Goal: Task Accomplishment & Management: Use online tool/utility

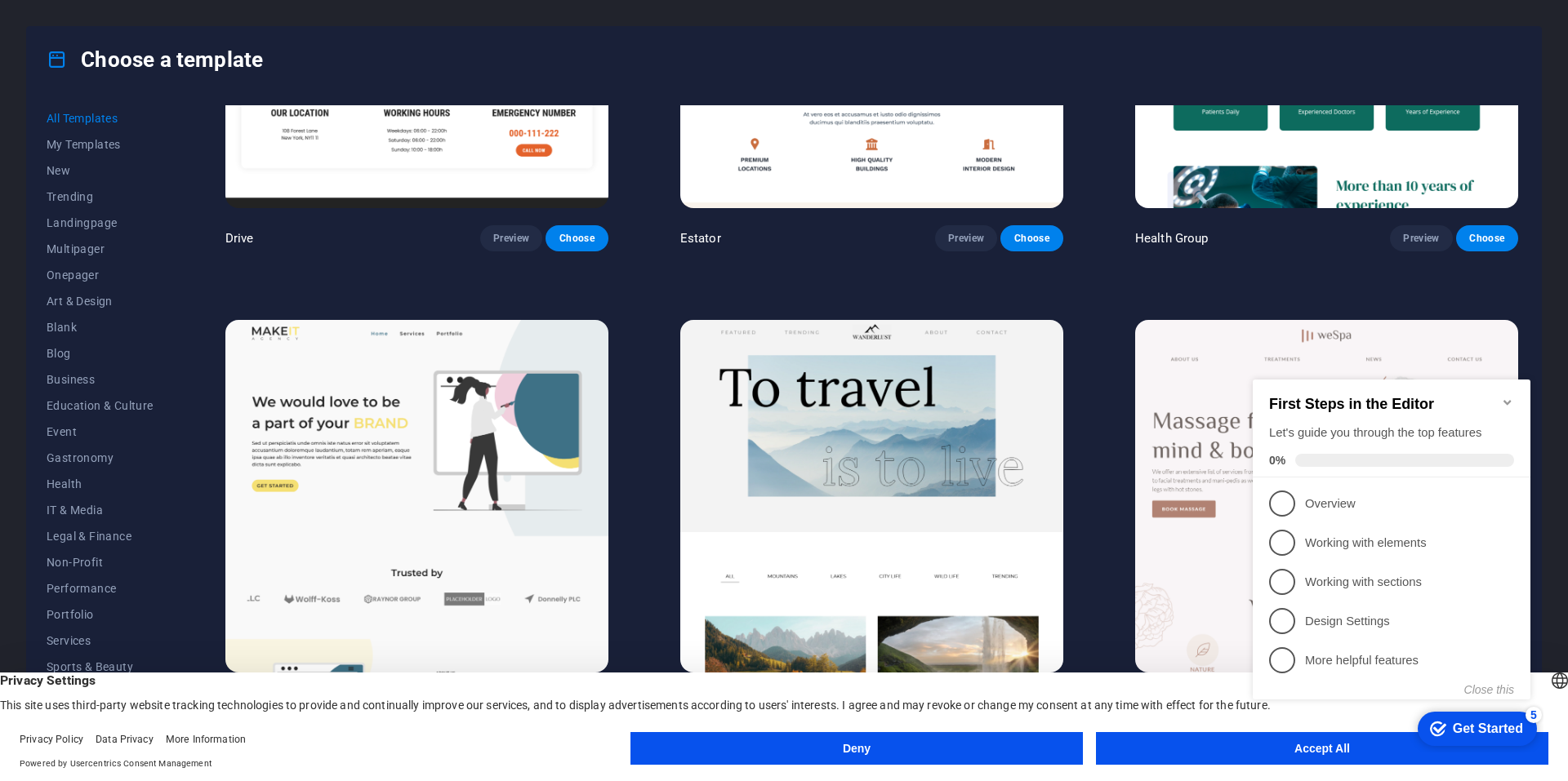
scroll to position [4490, 0]
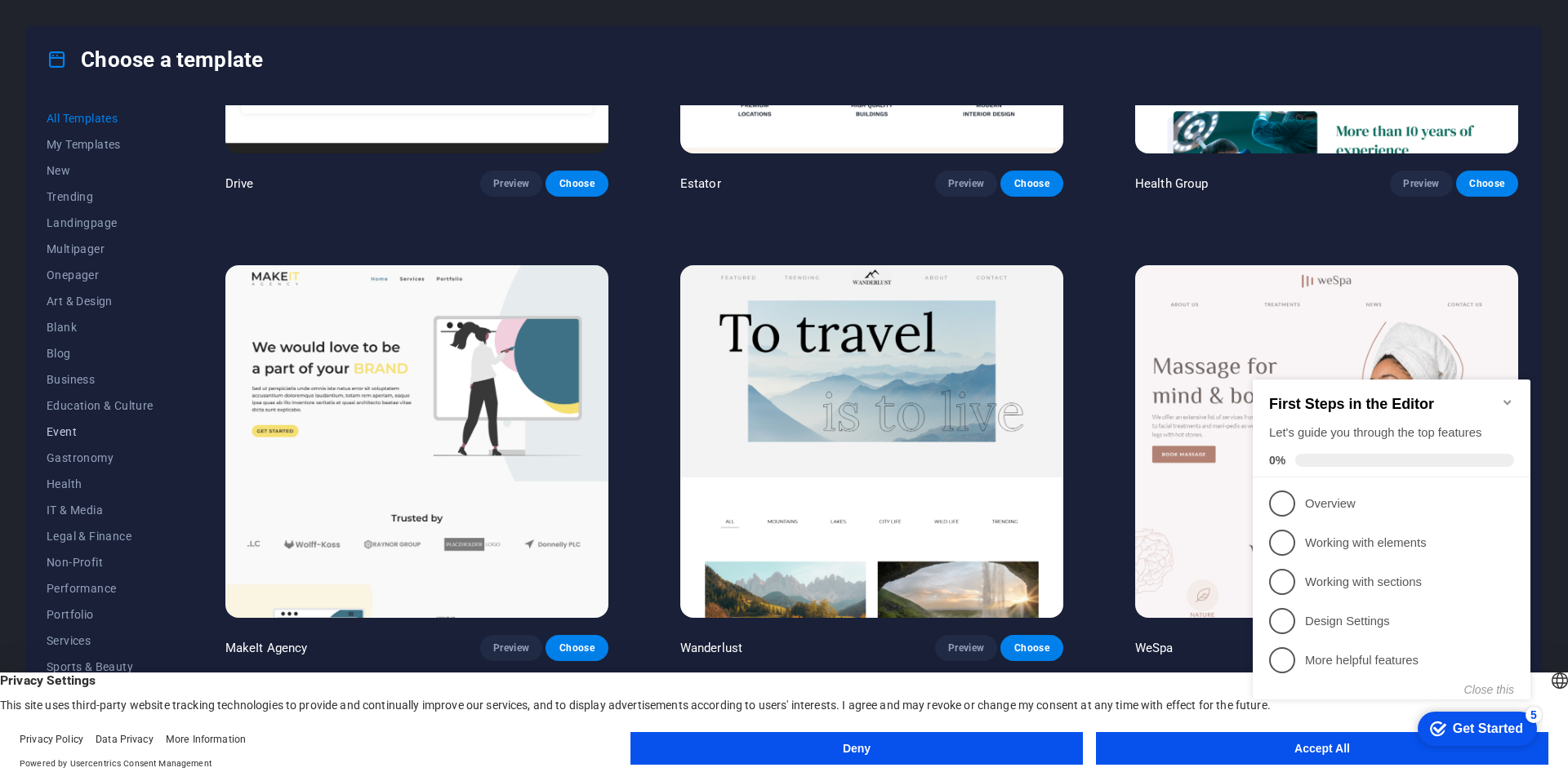
click at [65, 427] on span "Event" at bounding box center [100, 431] width 107 height 13
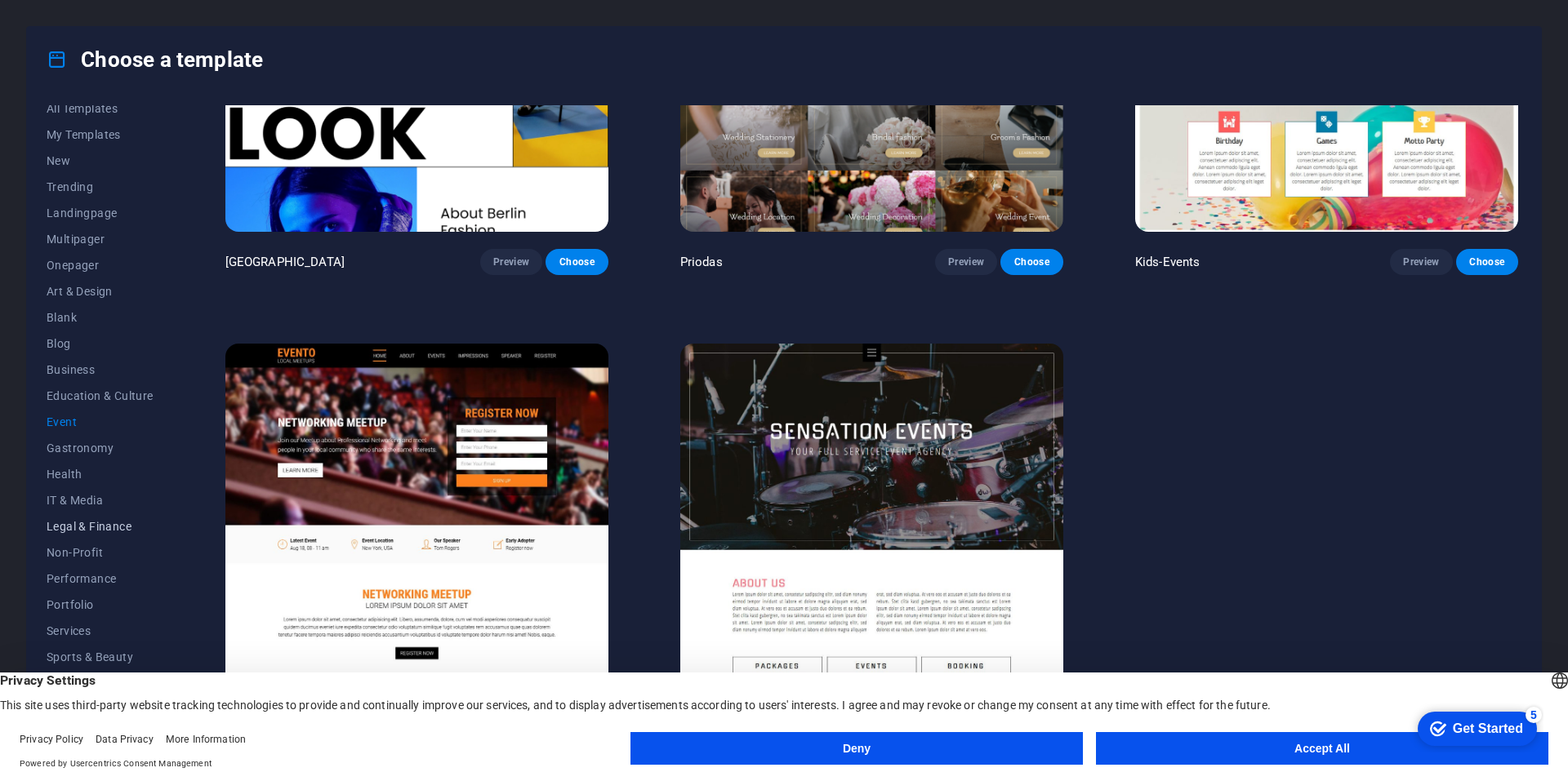
scroll to position [24, 0]
click at [52, 592] on span "Portfolio" at bounding box center [100, 590] width 107 height 13
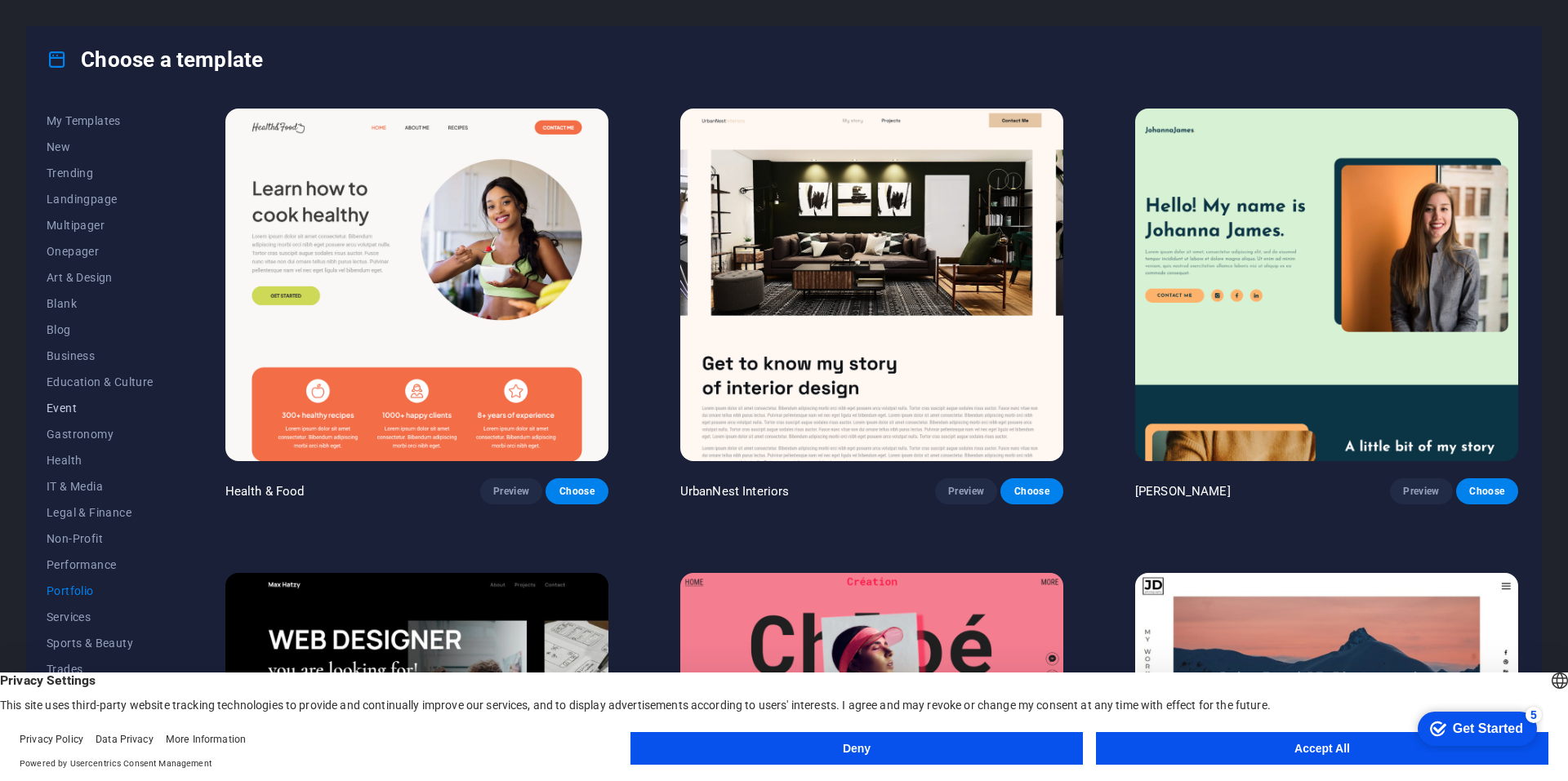
click at [60, 401] on span "Event" at bounding box center [100, 407] width 107 height 13
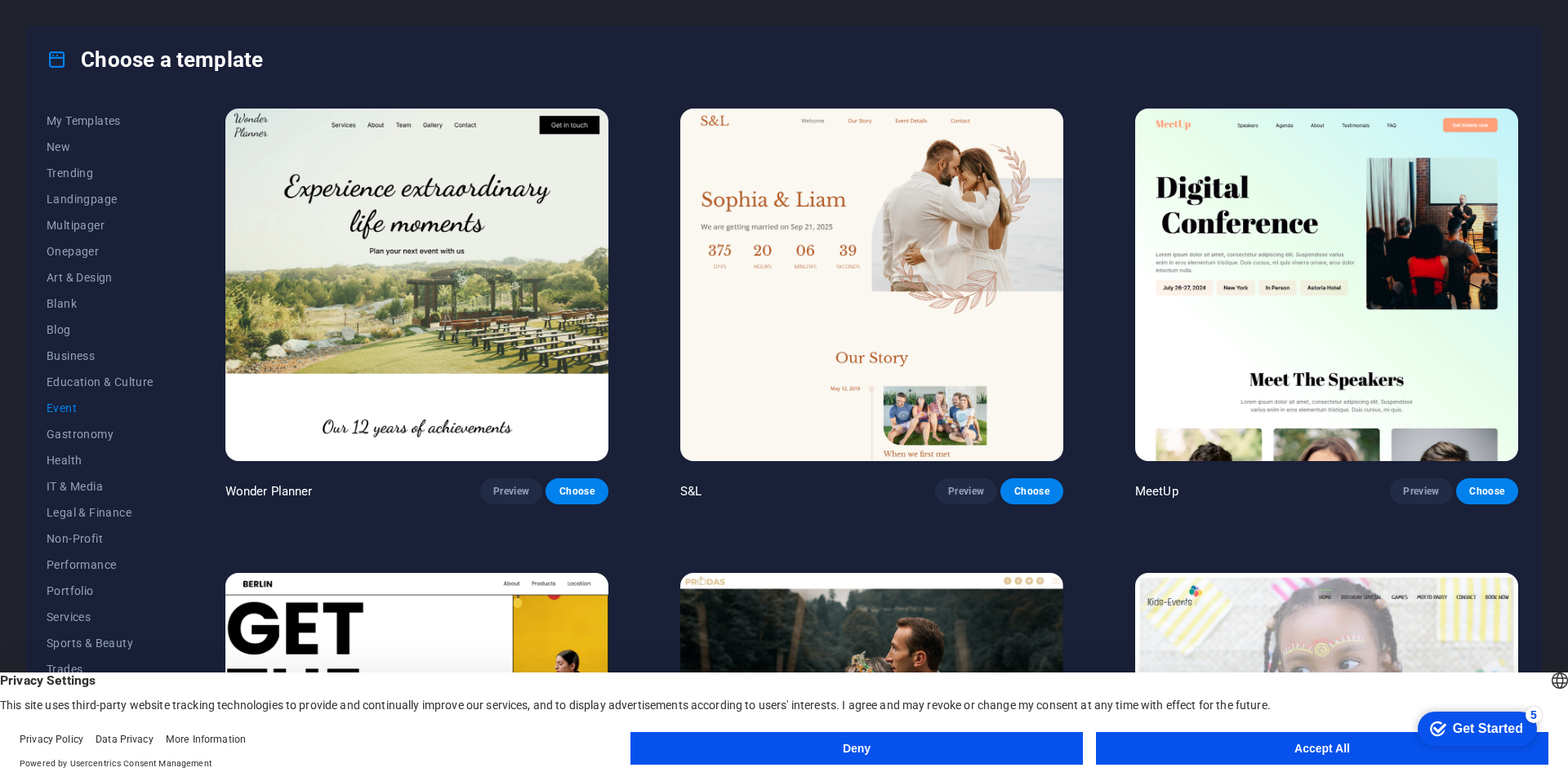
click at [491, 329] on img at bounding box center [416, 285] width 383 height 353
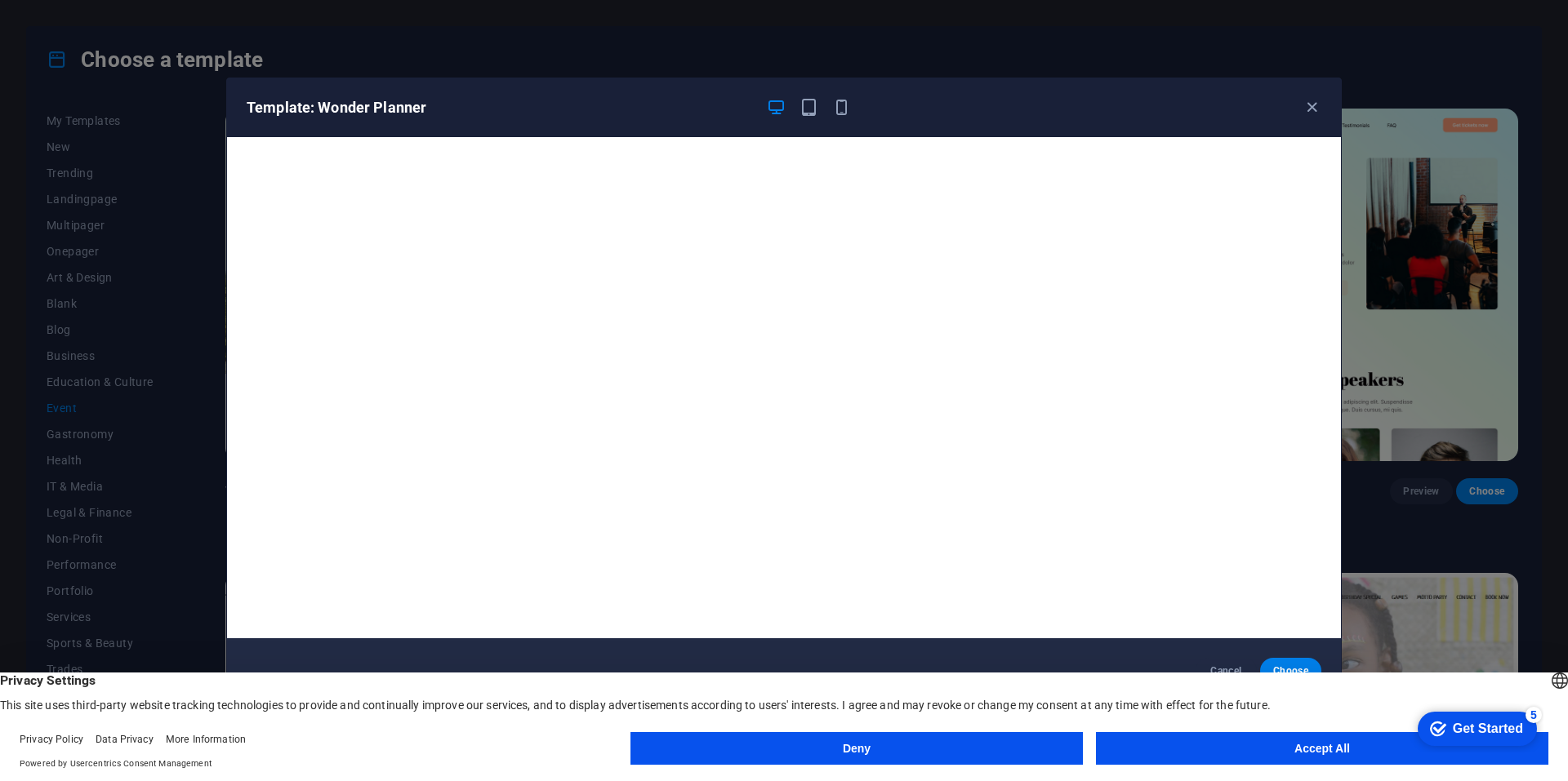
drag, startPoint x: 799, startPoint y: 96, endPoint x: 824, endPoint y: 111, distance: 29.2
click at [803, 97] on div "Template: Wonder Planner" at bounding box center [783, 107] width 1114 height 59
click at [803, 108] on icon "button" at bounding box center [808, 107] width 19 height 19
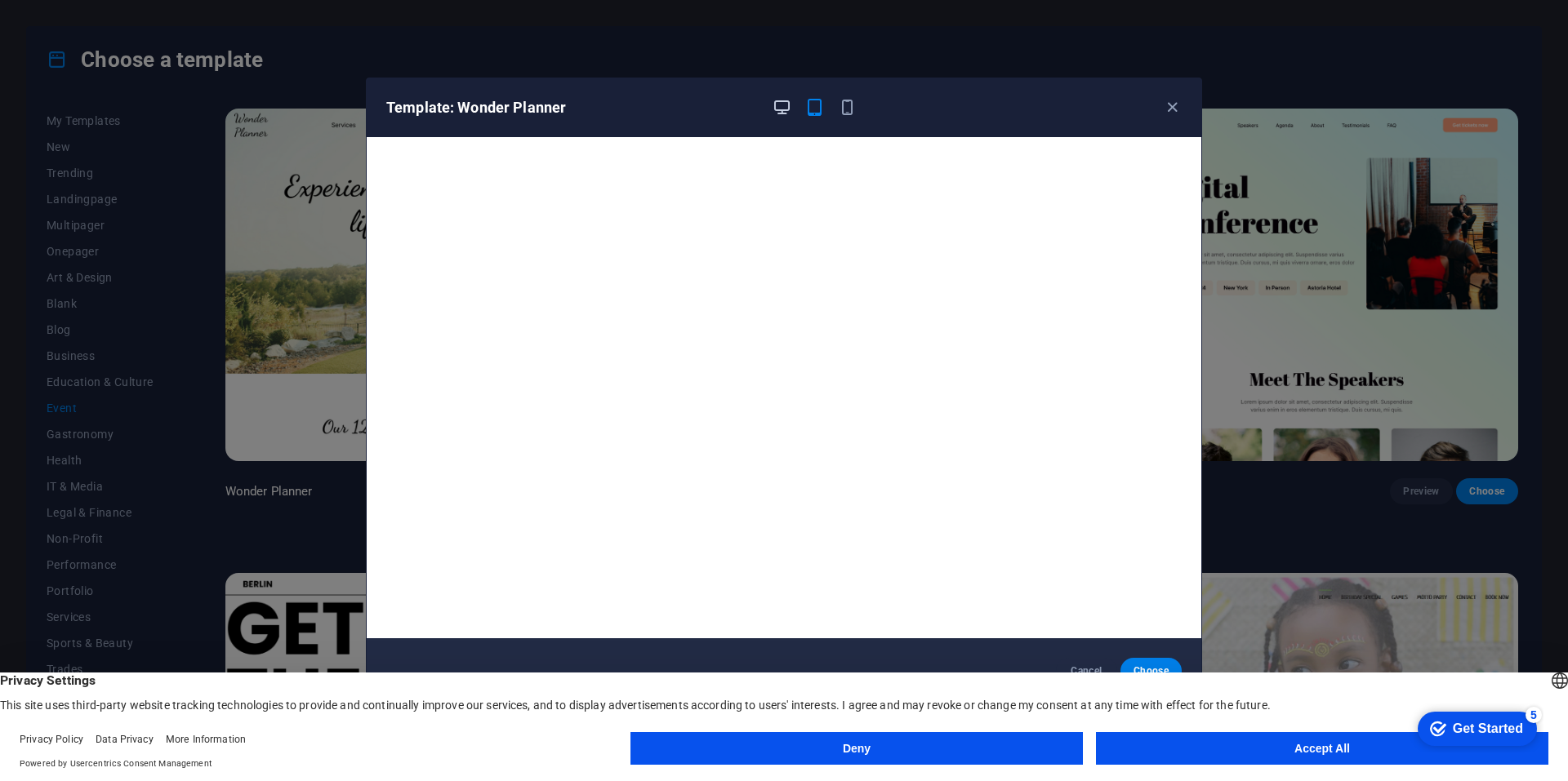
click at [781, 104] on icon "button" at bounding box center [781, 107] width 19 height 19
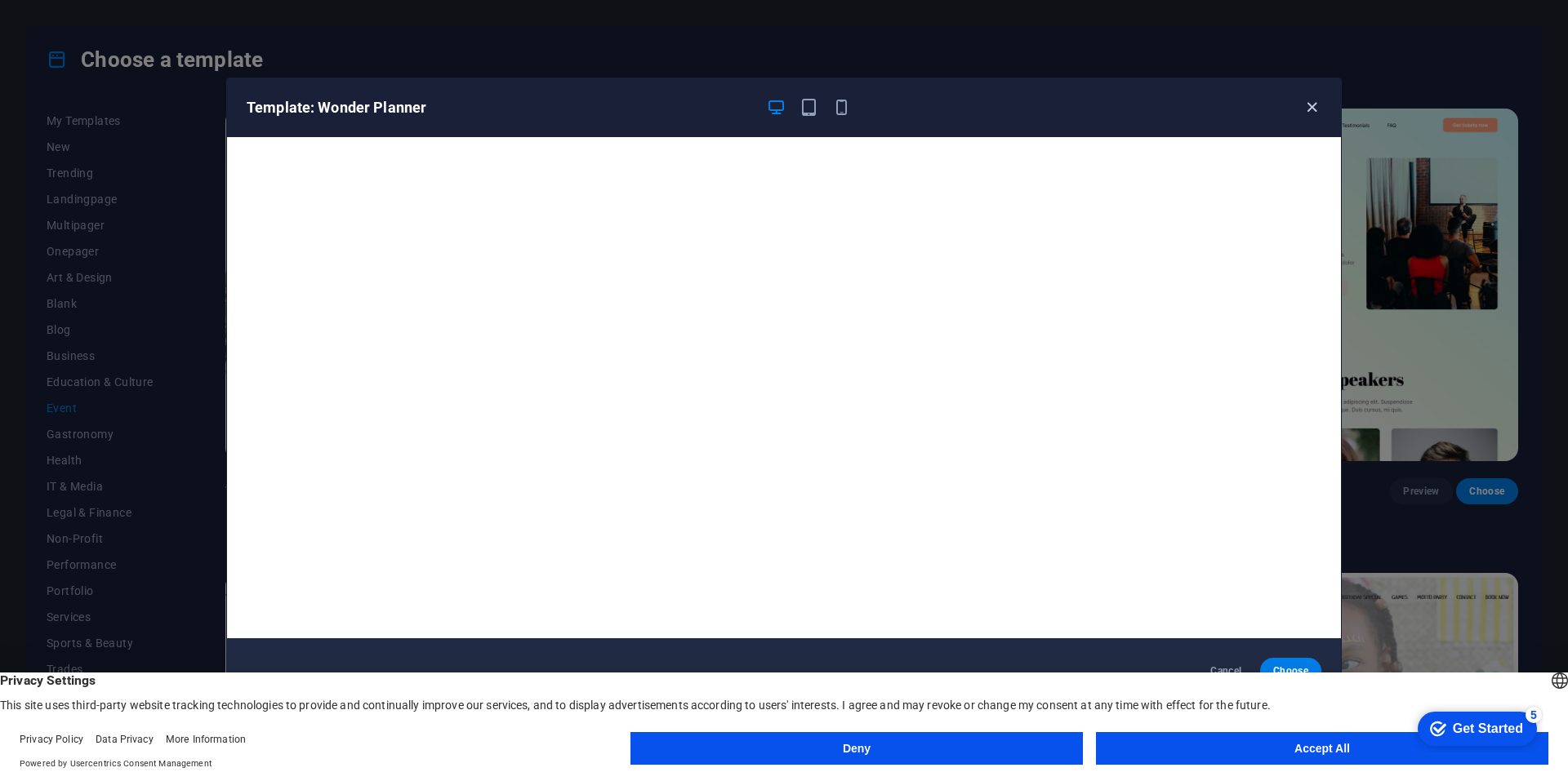
click at [1314, 108] on icon "button" at bounding box center [1311, 107] width 19 height 19
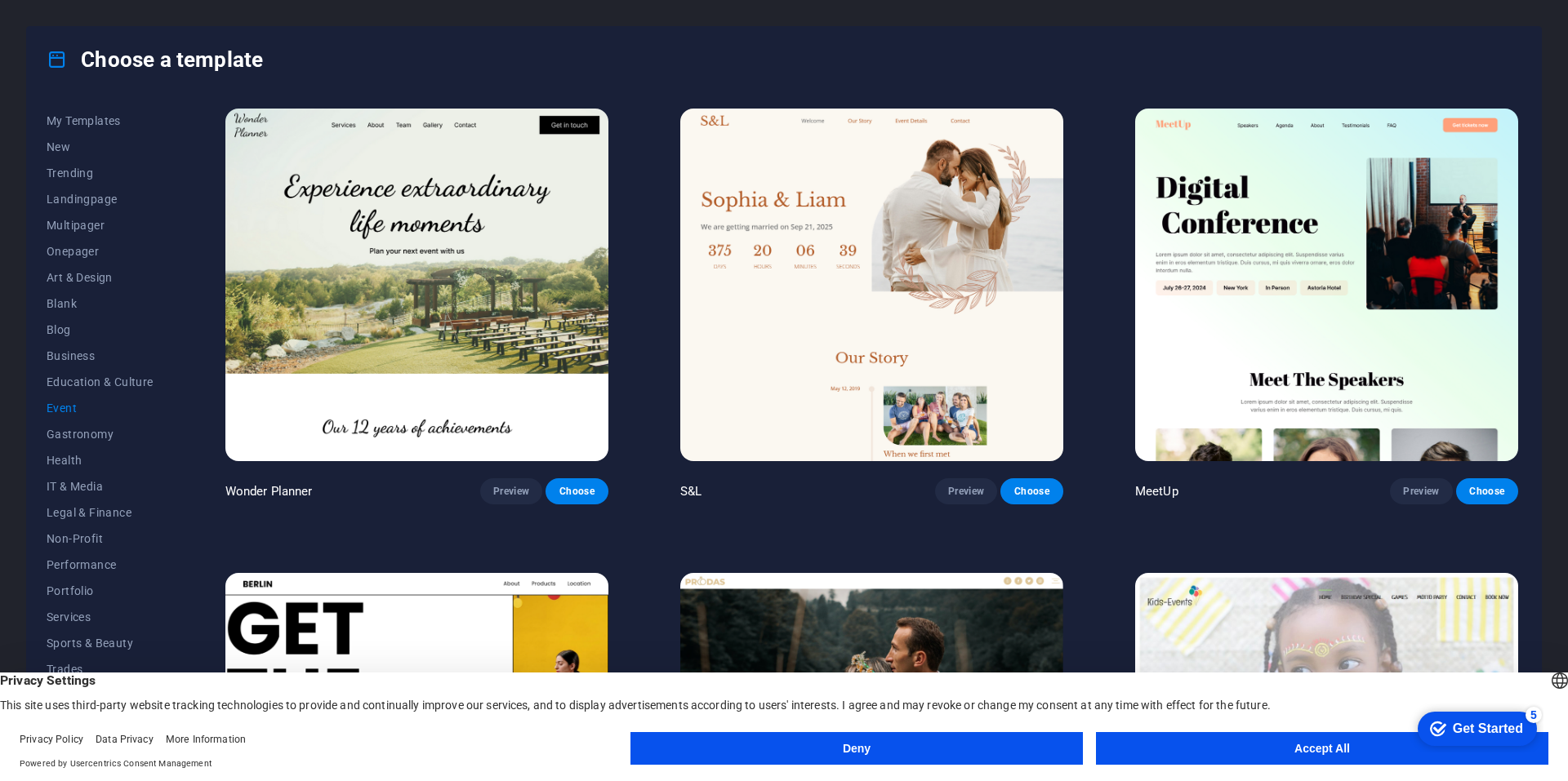
click at [481, 238] on img at bounding box center [416, 285] width 383 height 353
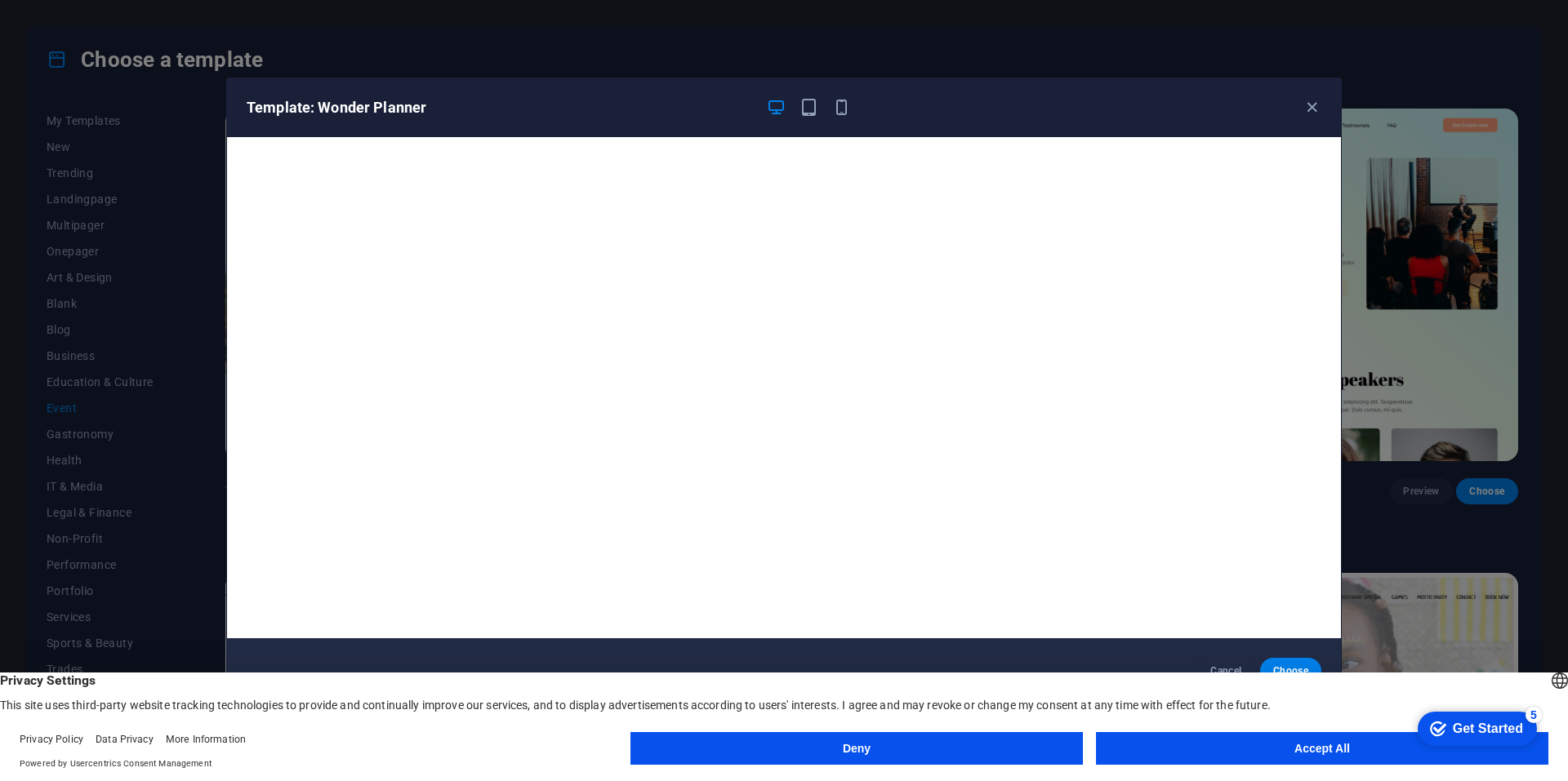
click at [1341, 753] on button "Accept All" at bounding box center [1321, 748] width 452 height 33
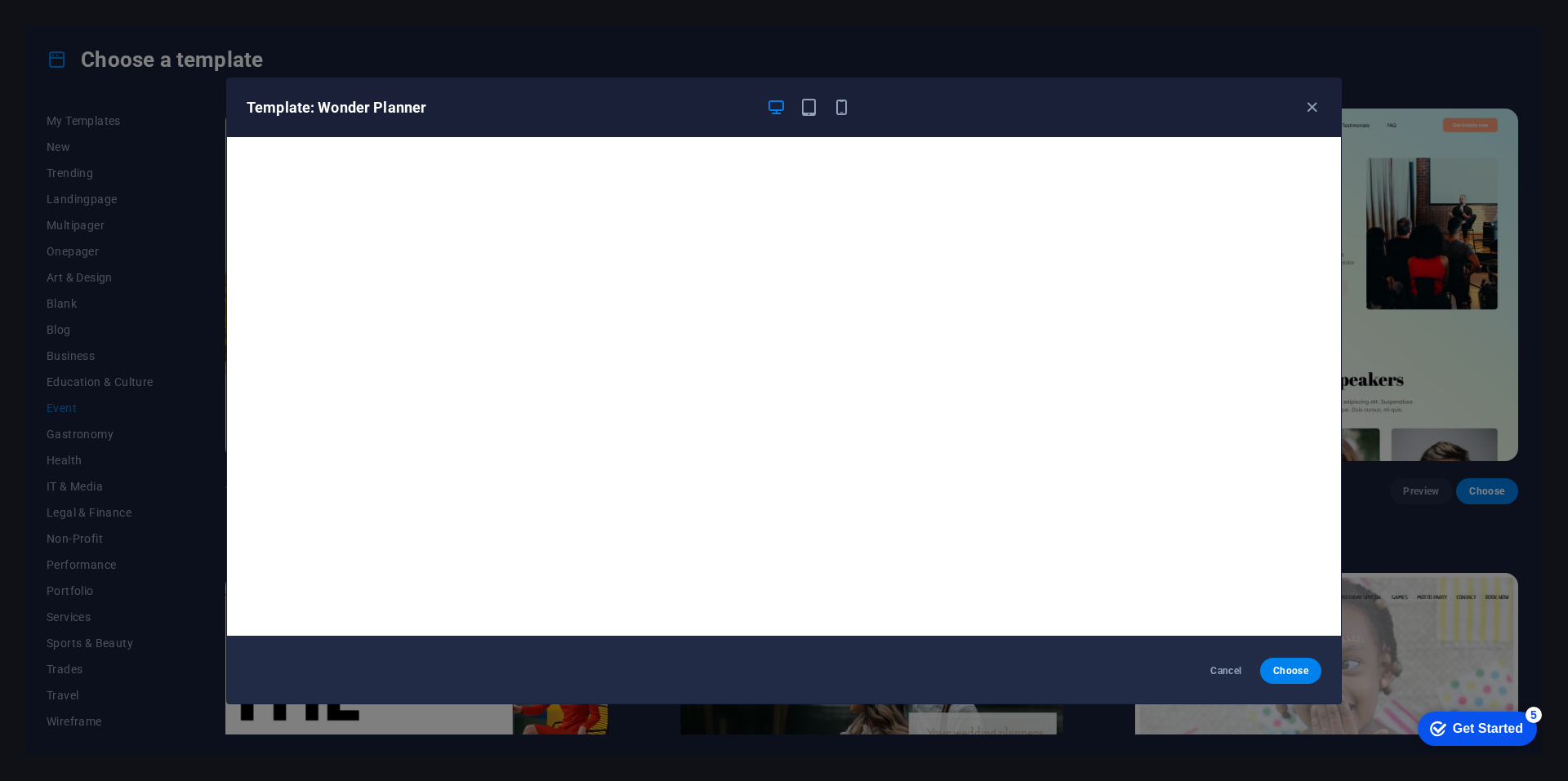
scroll to position [4, 0]
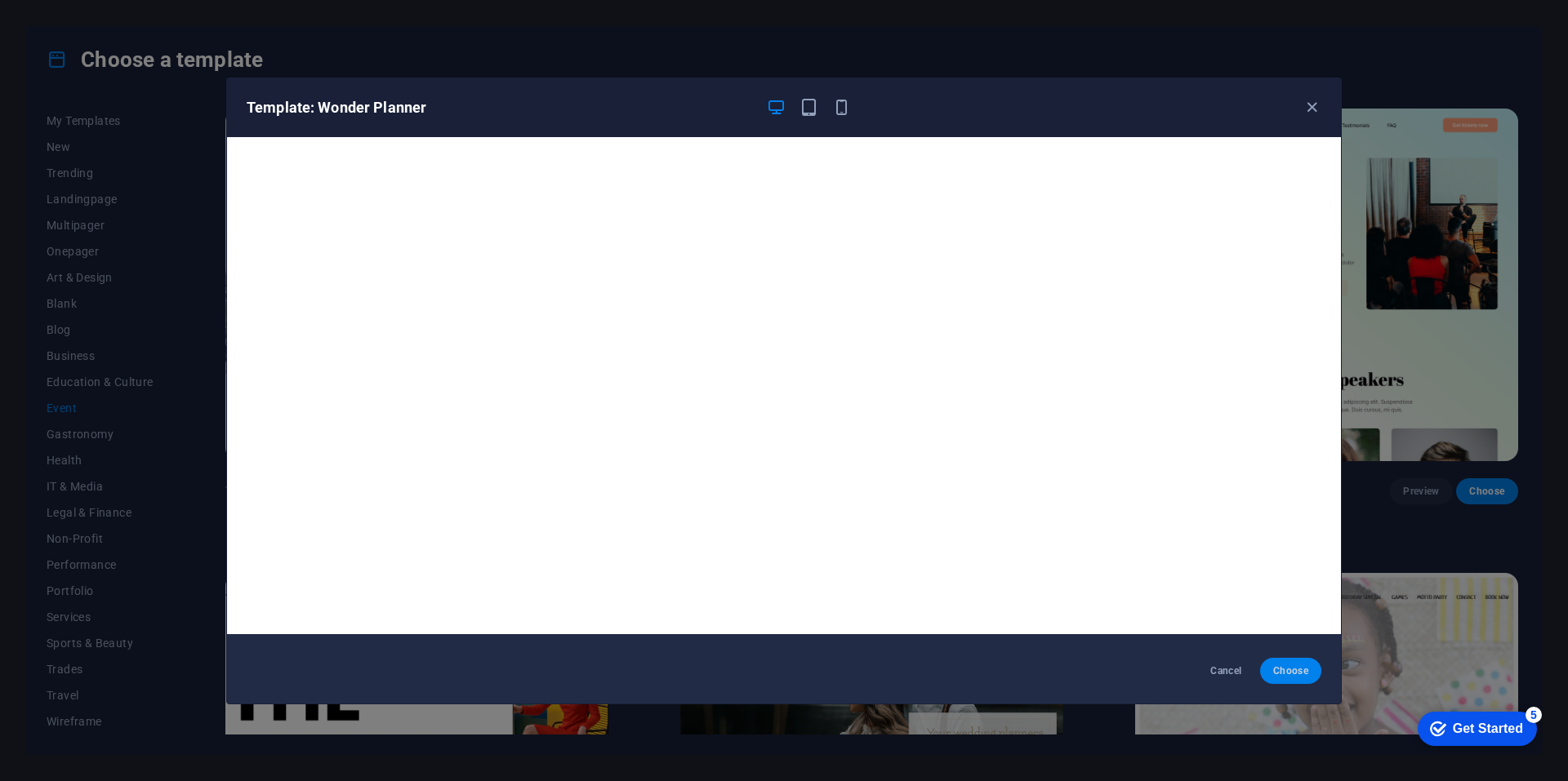
click at [1289, 666] on span "Choose" at bounding box center [1290, 670] width 35 height 13
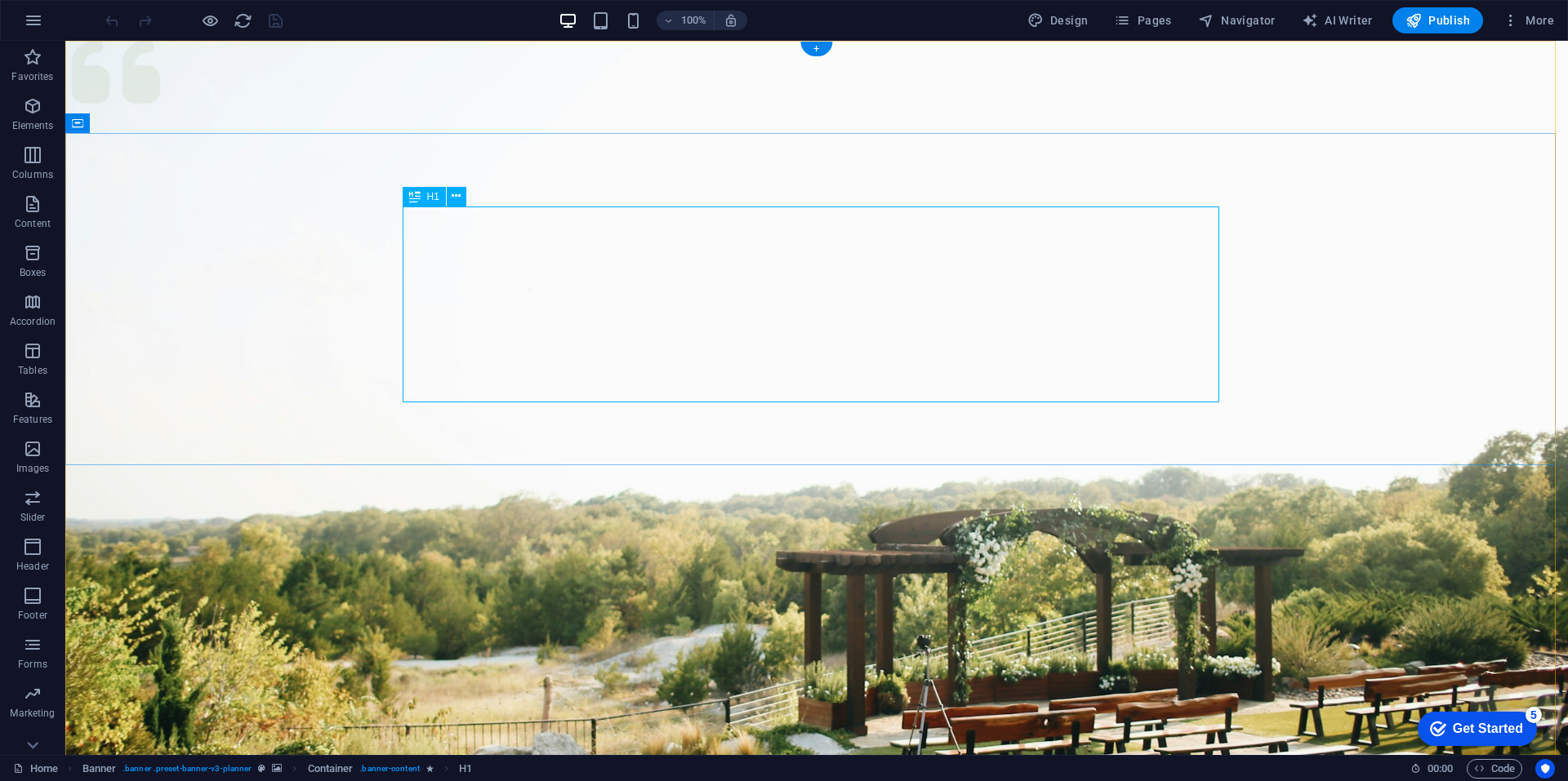
click at [460, 201] on icon at bounding box center [455, 196] width 9 height 17
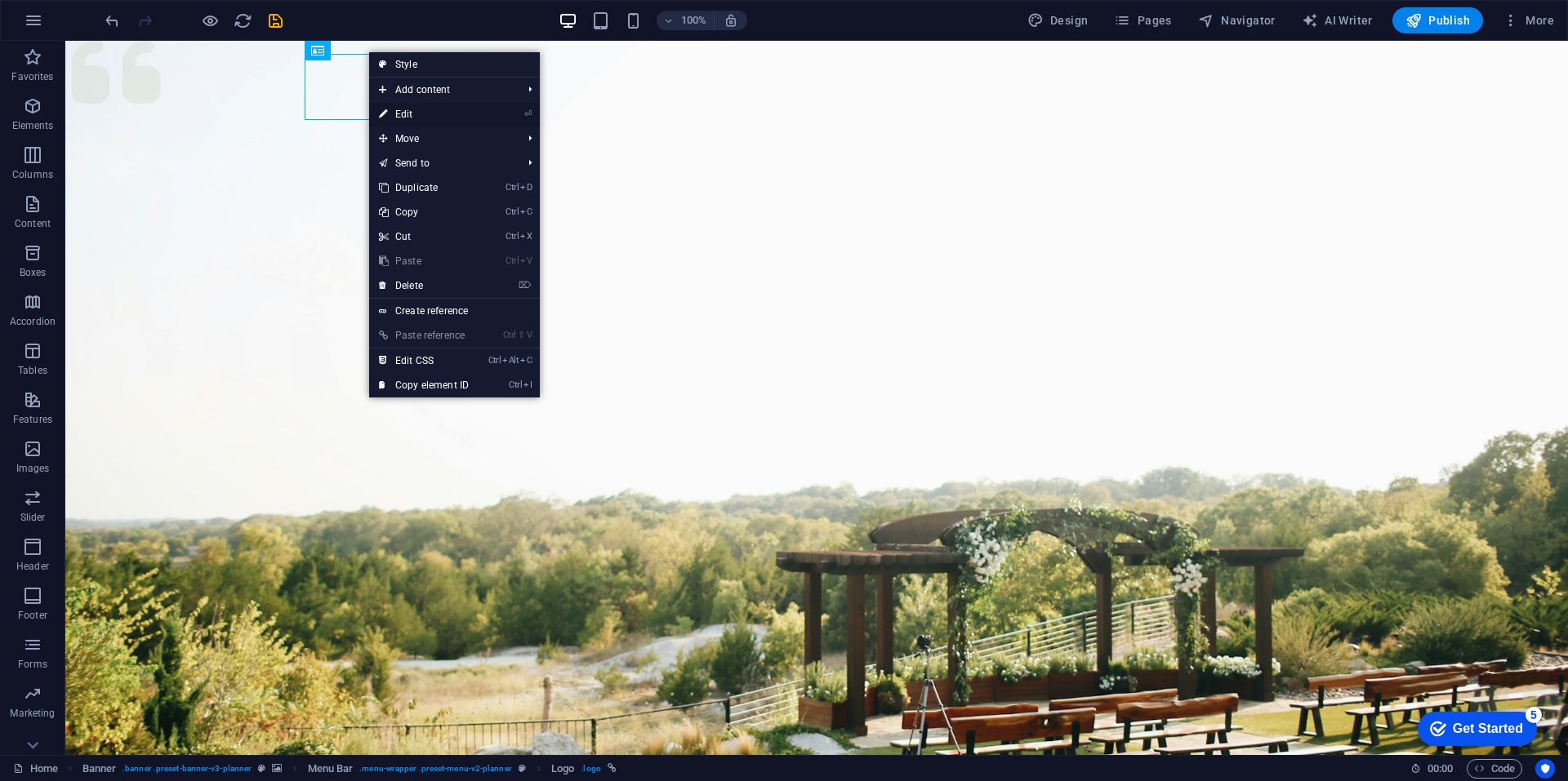
click at [411, 115] on link "⏎ Edit" at bounding box center [424, 114] width 110 height 25
select select "px"
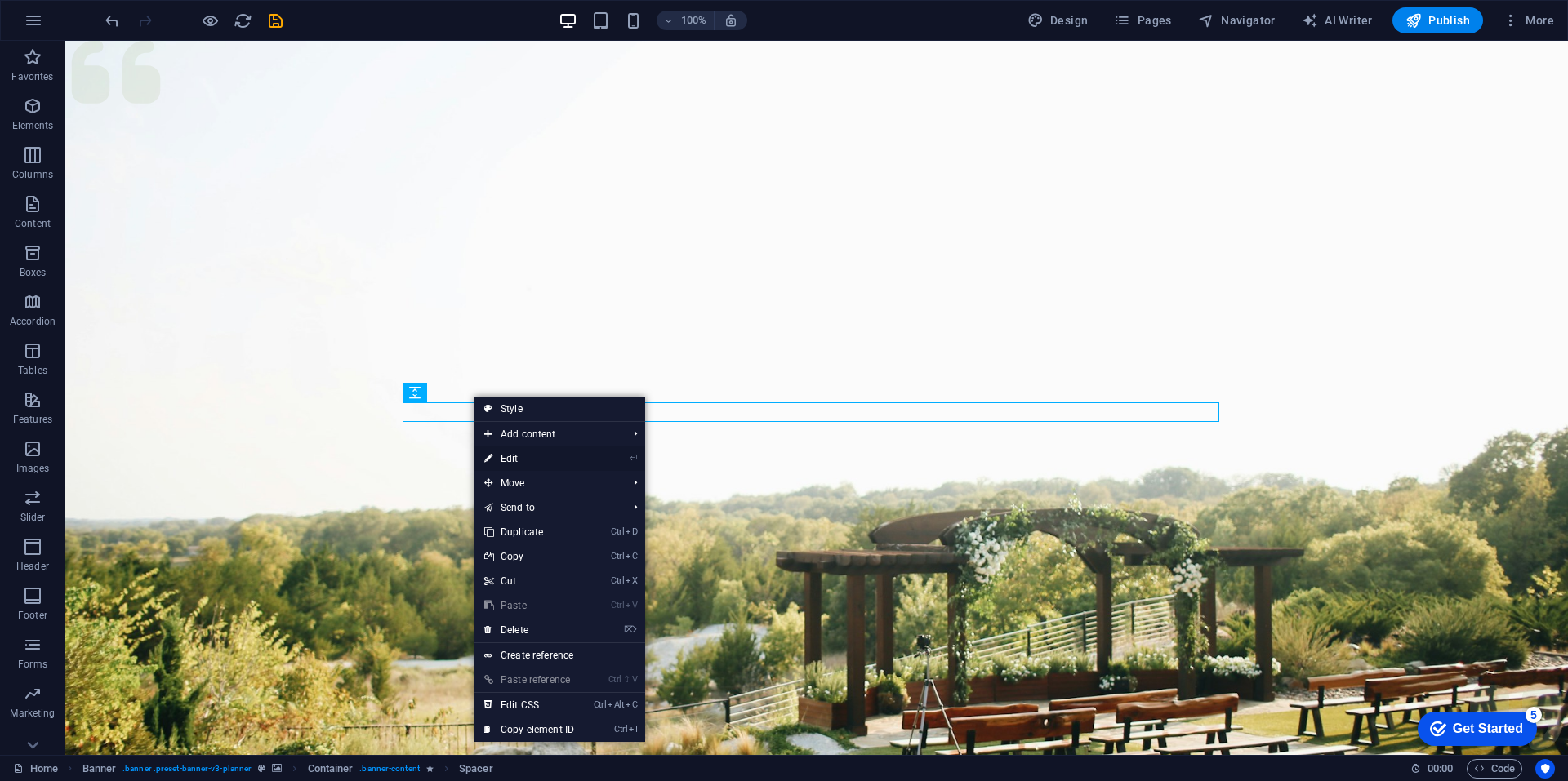
click at [513, 462] on link "⏎ Edit" at bounding box center [529, 458] width 110 height 25
select select "px"
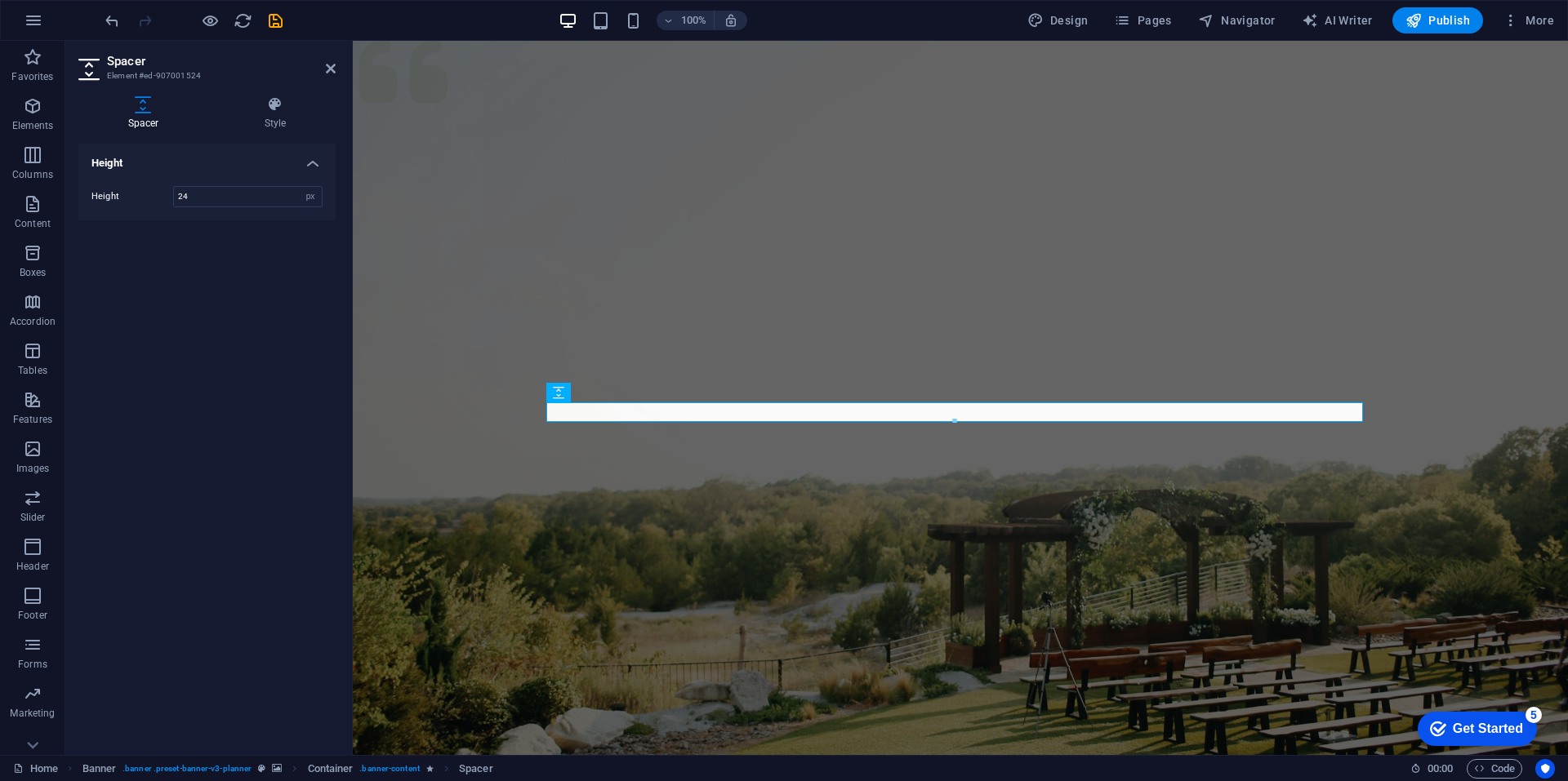
click at [888, 474] on figure at bounding box center [960, 408] width 1214 height 735
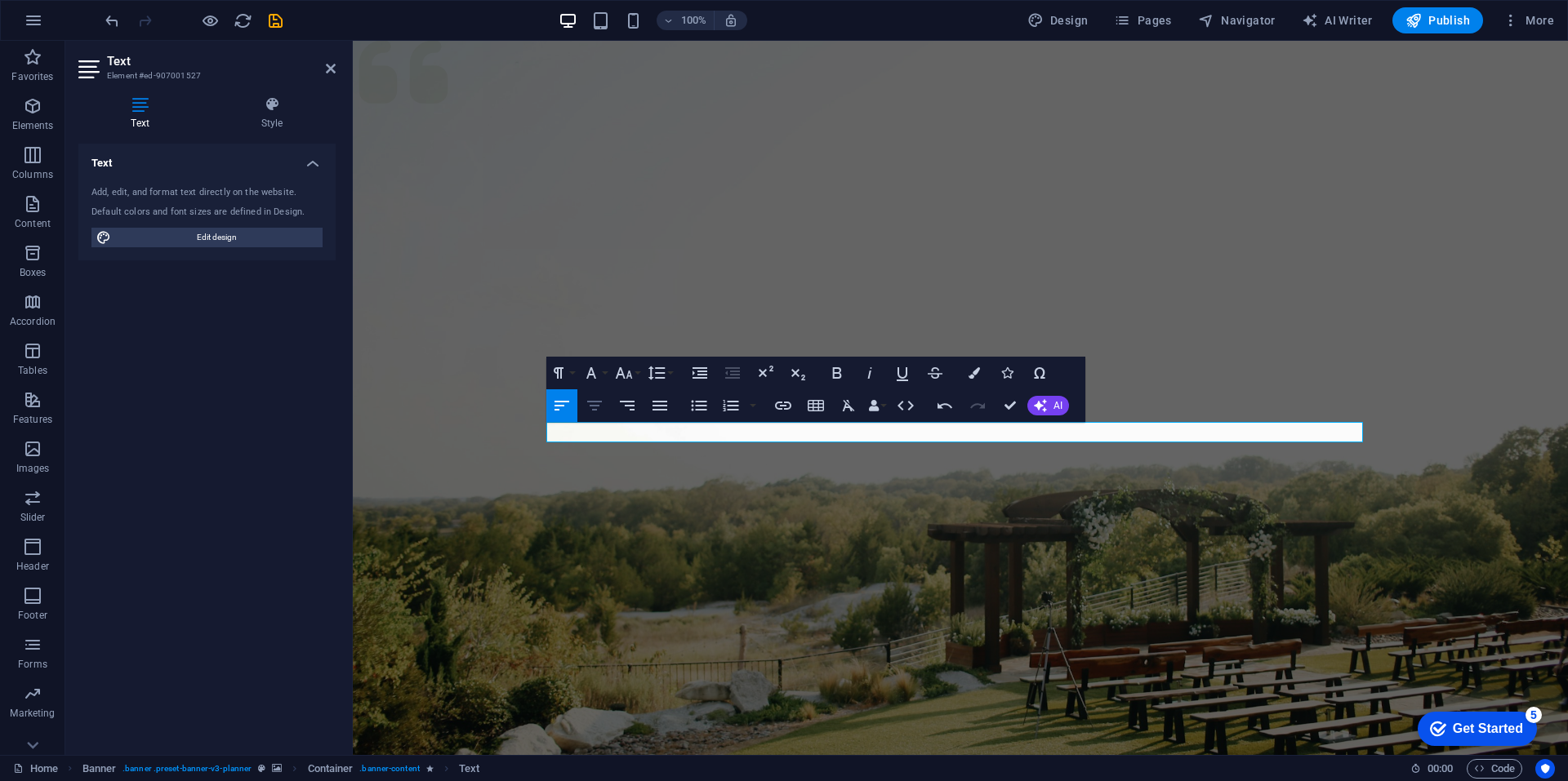
click at [590, 402] on icon "button" at bounding box center [594, 406] width 20 height 20
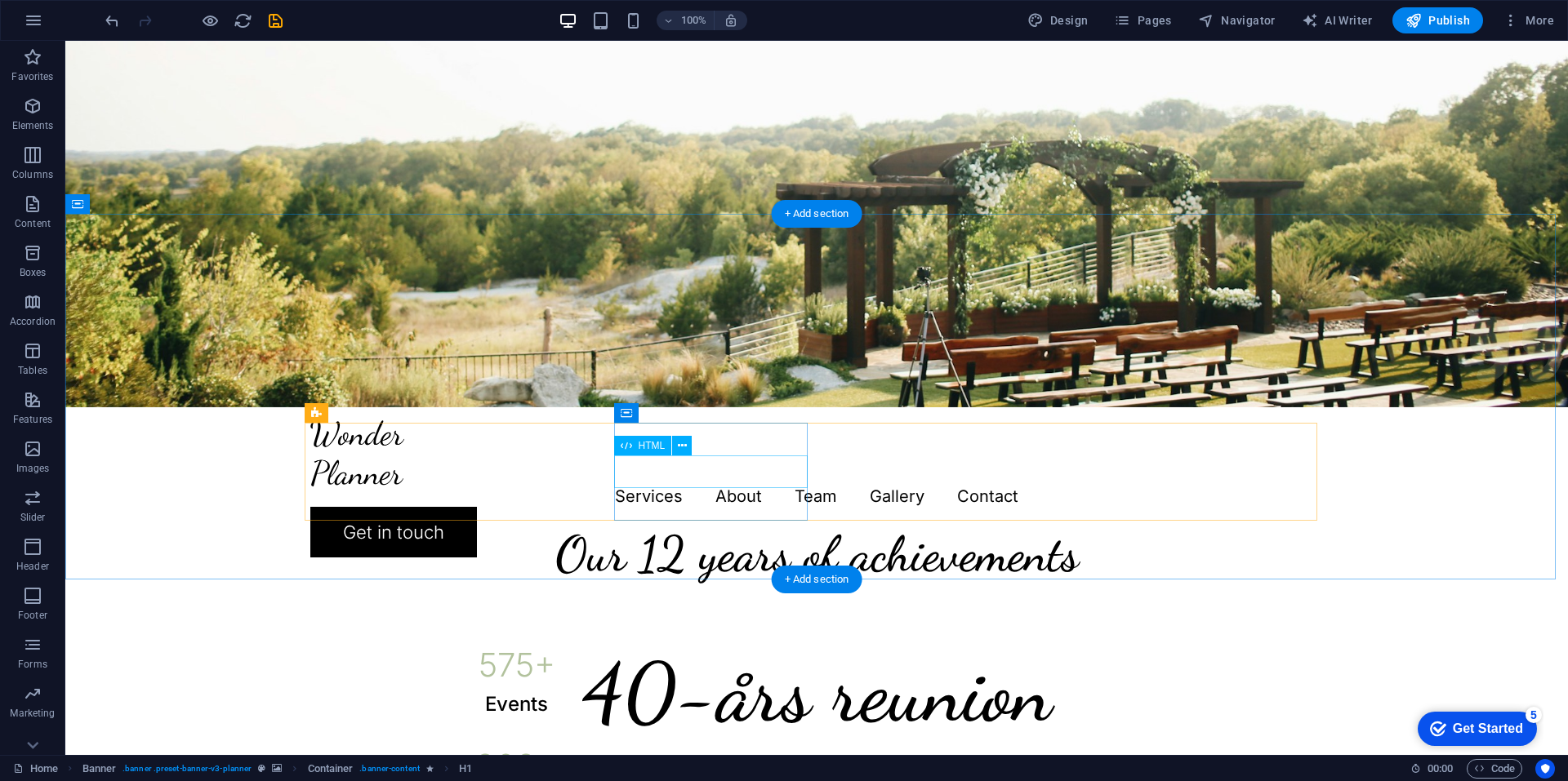
scroll to position [327, 0]
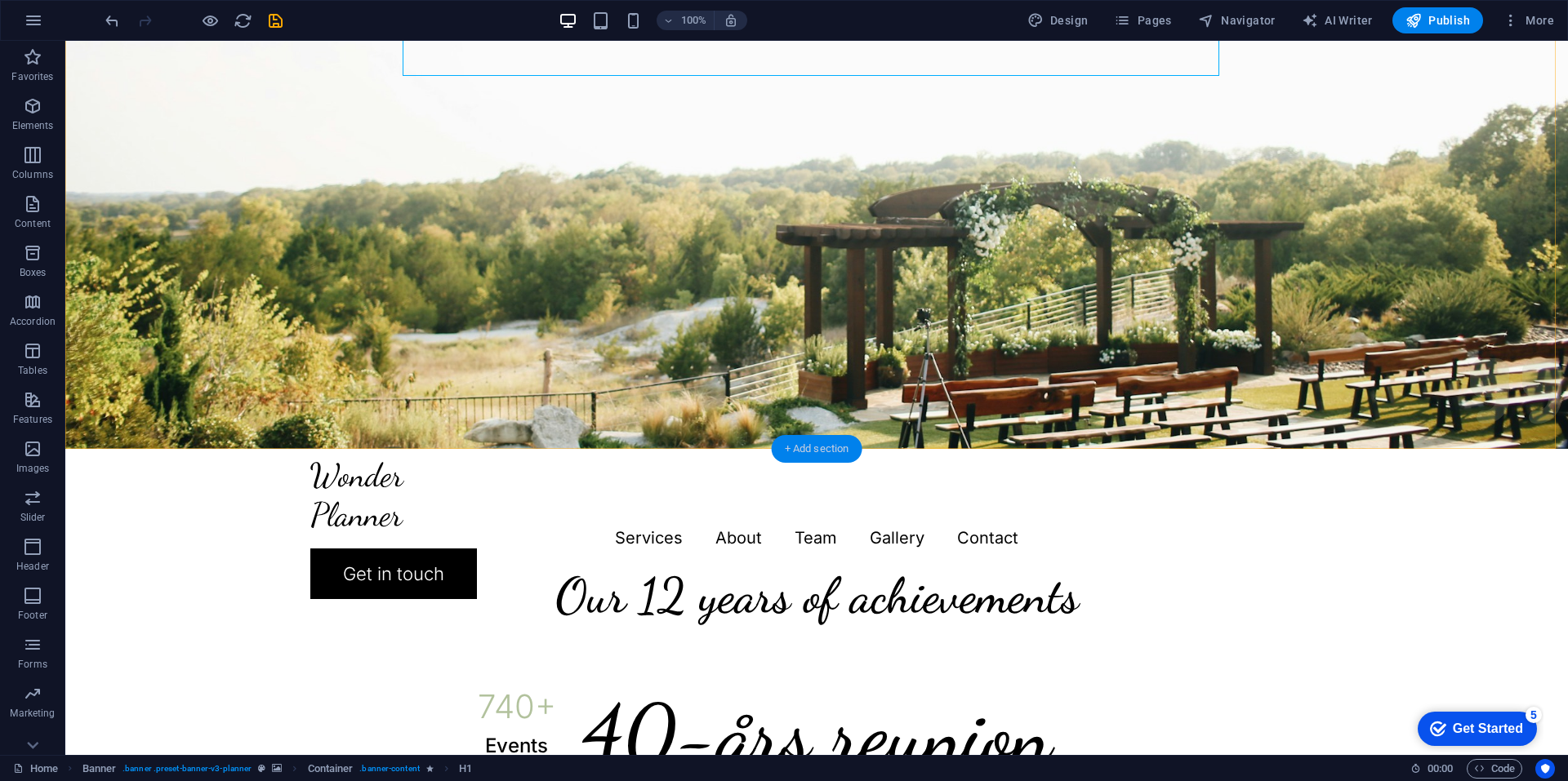
click at [828, 443] on div "+ Add section" at bounding box center [817, 449] width 91 height 28
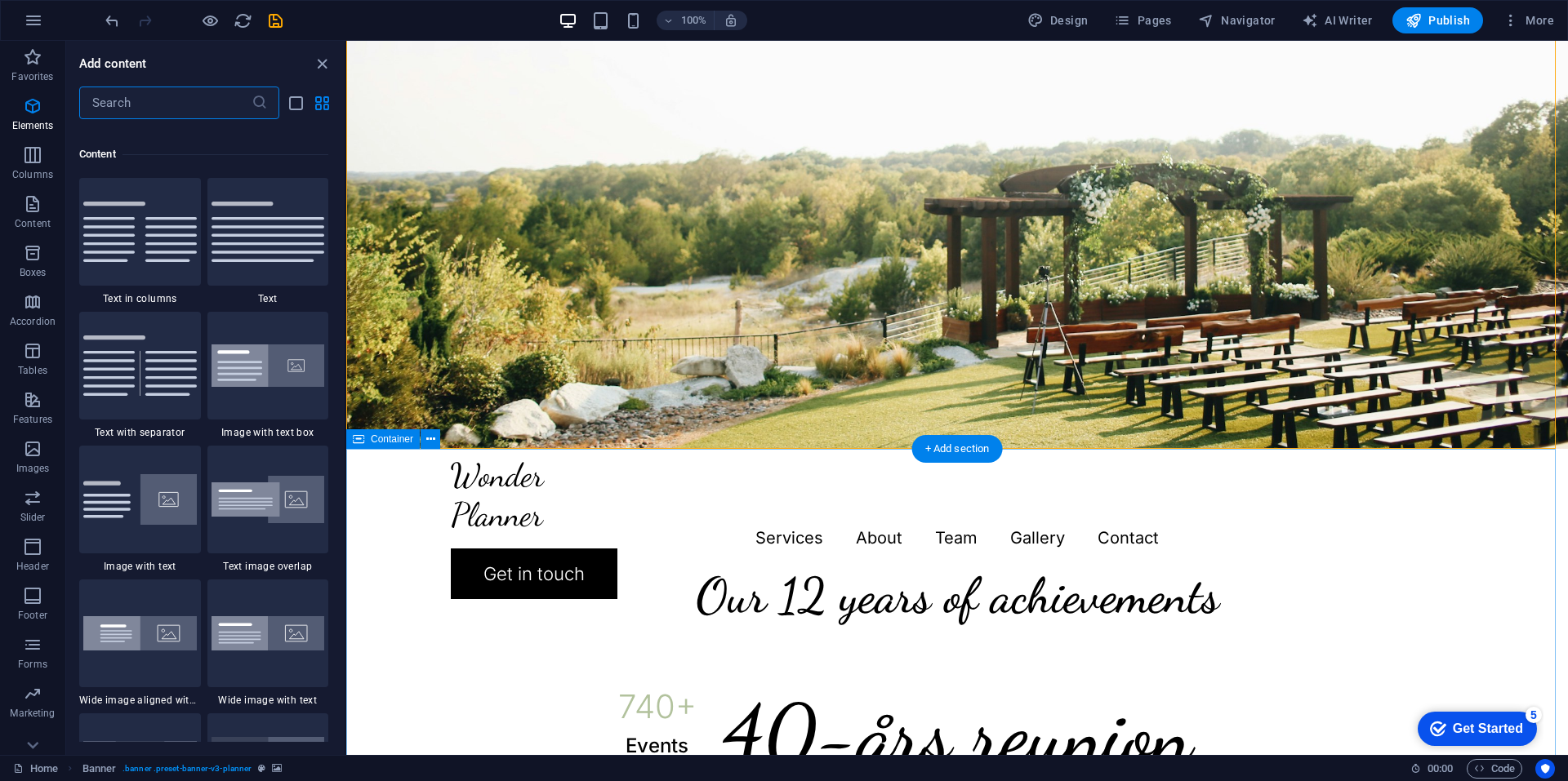
scroll to position [2857, 0]
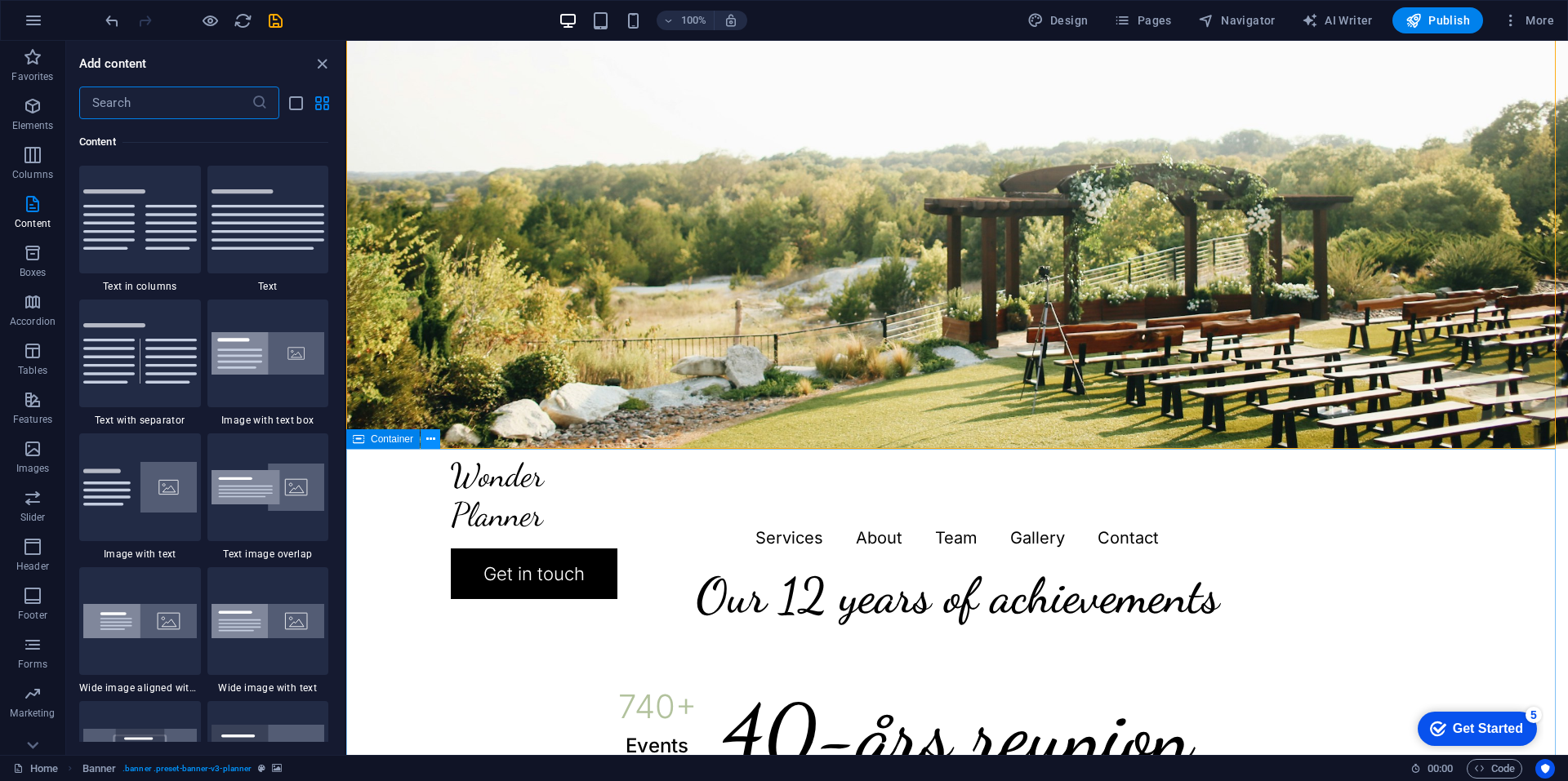
click at [426, 435] on icon at bounding box center [430, 439] width 9 height 17
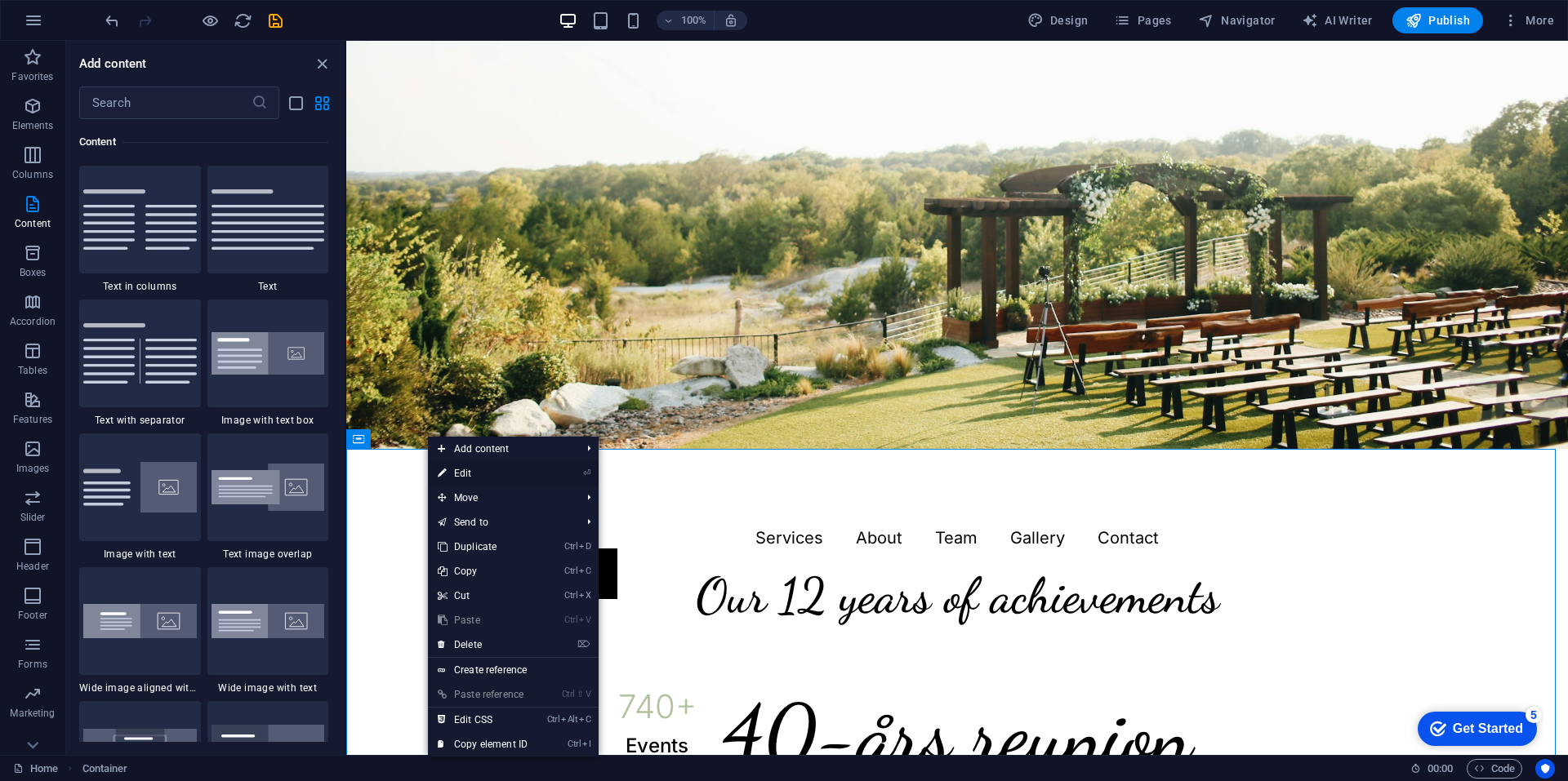
click at [473, 475] on link "⏎ Edit" at bounding box center [482, 473] width 110 height 25
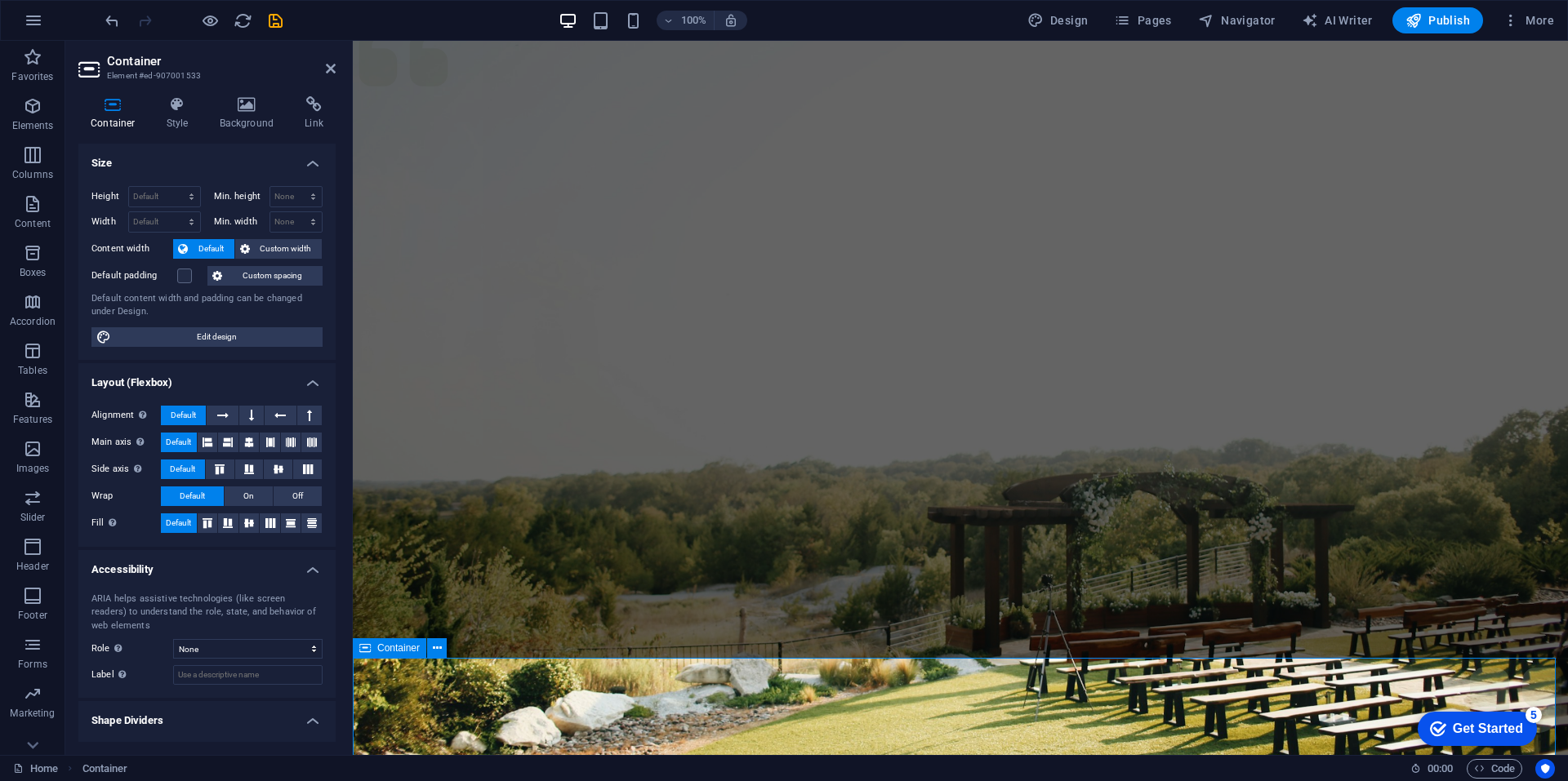
scroll to position [0, 0]
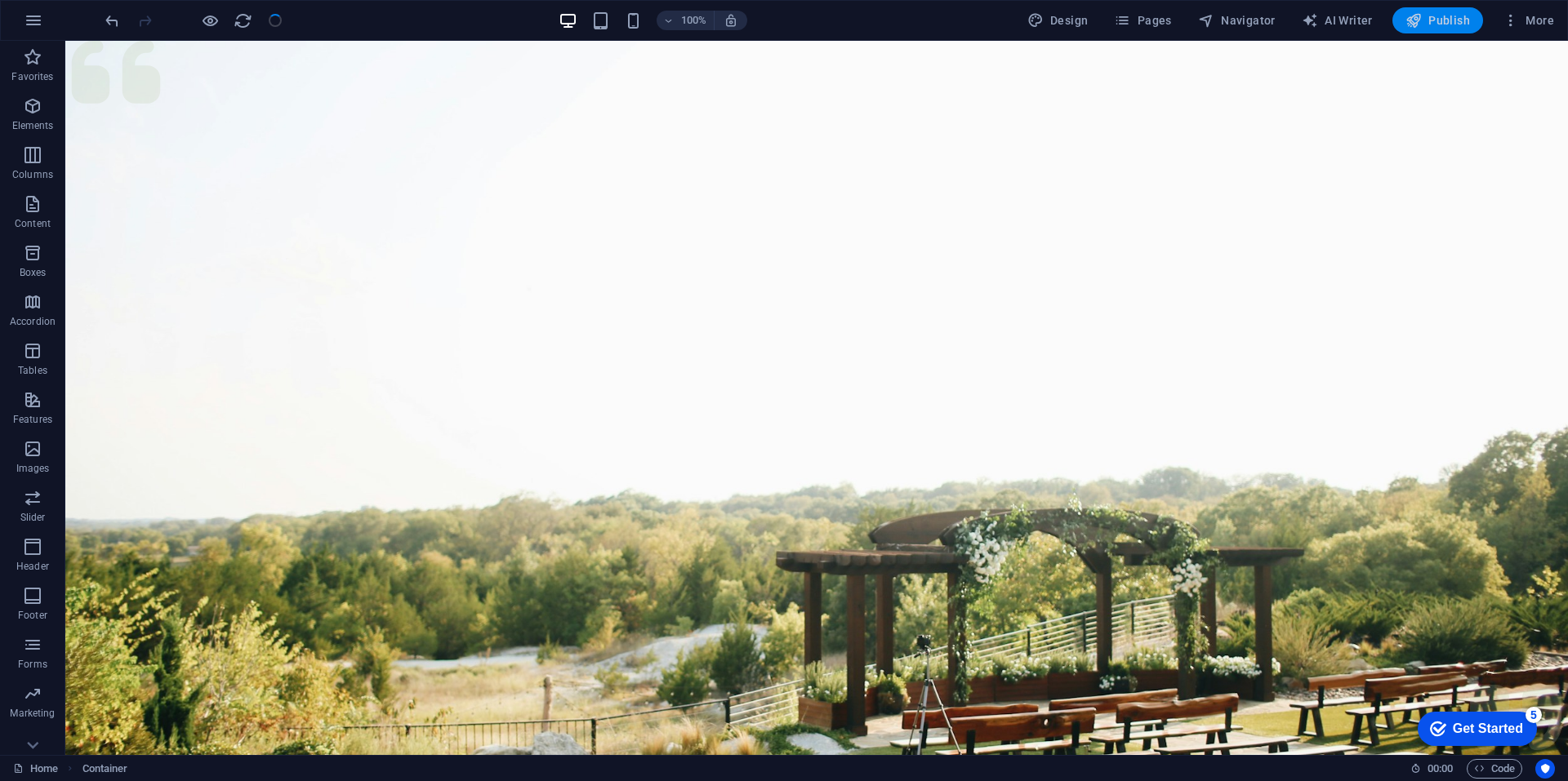
scroll to position [561, 0]
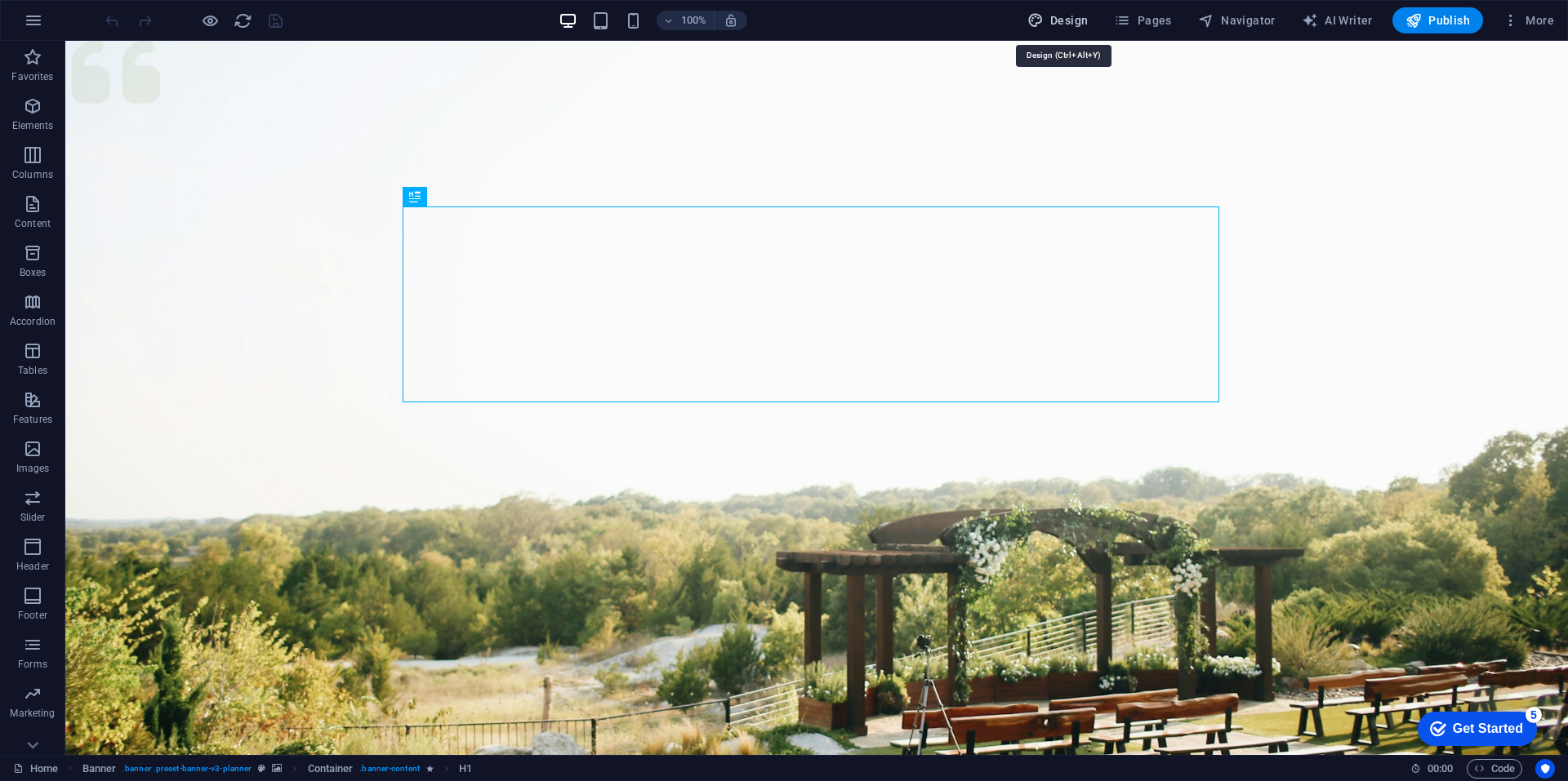
select select "px"
select select "300"
select select "px"
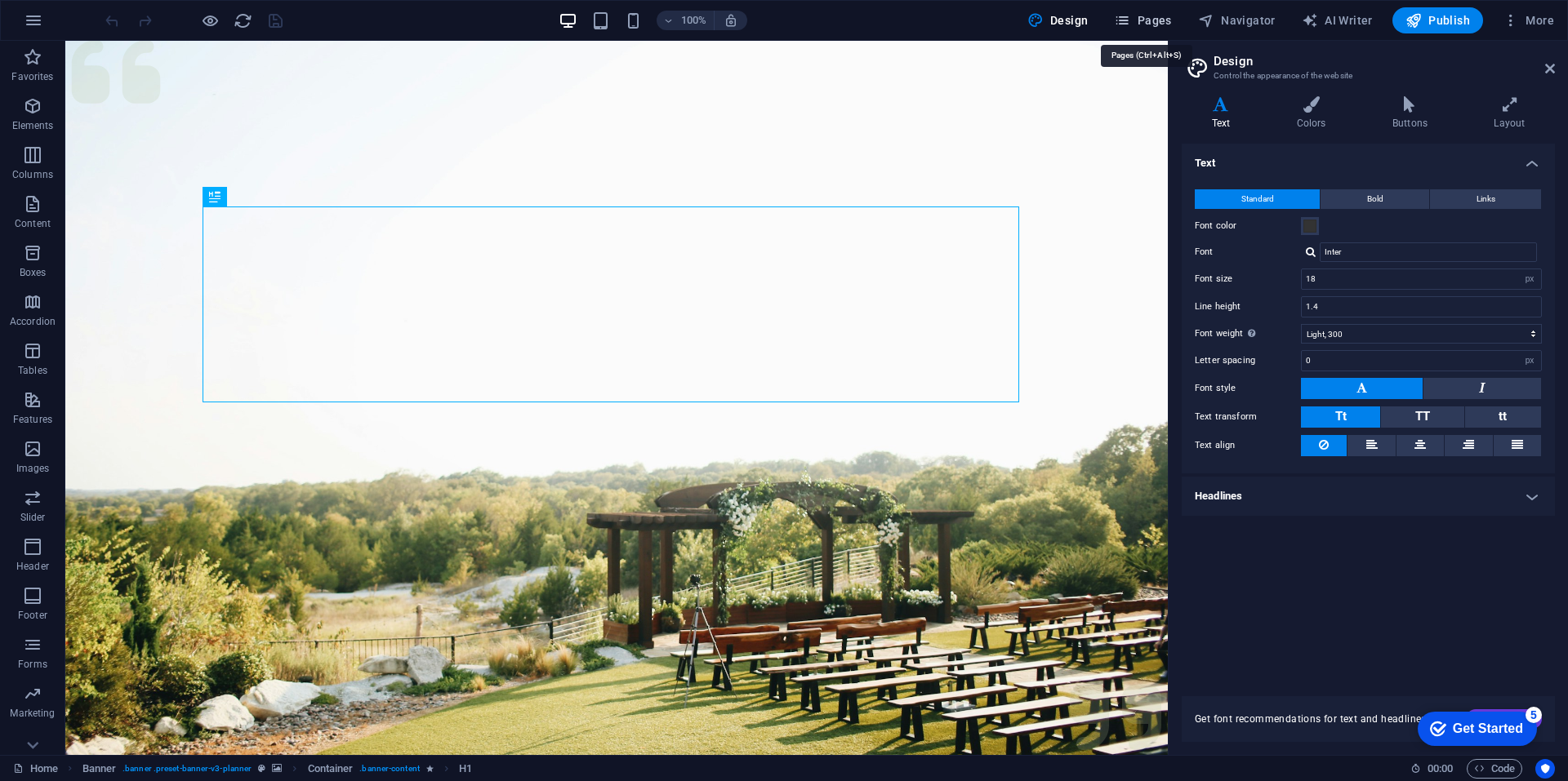
click at [1136, 21] on span "Pages" at bounding box center [1142, 20] width 57 height 16
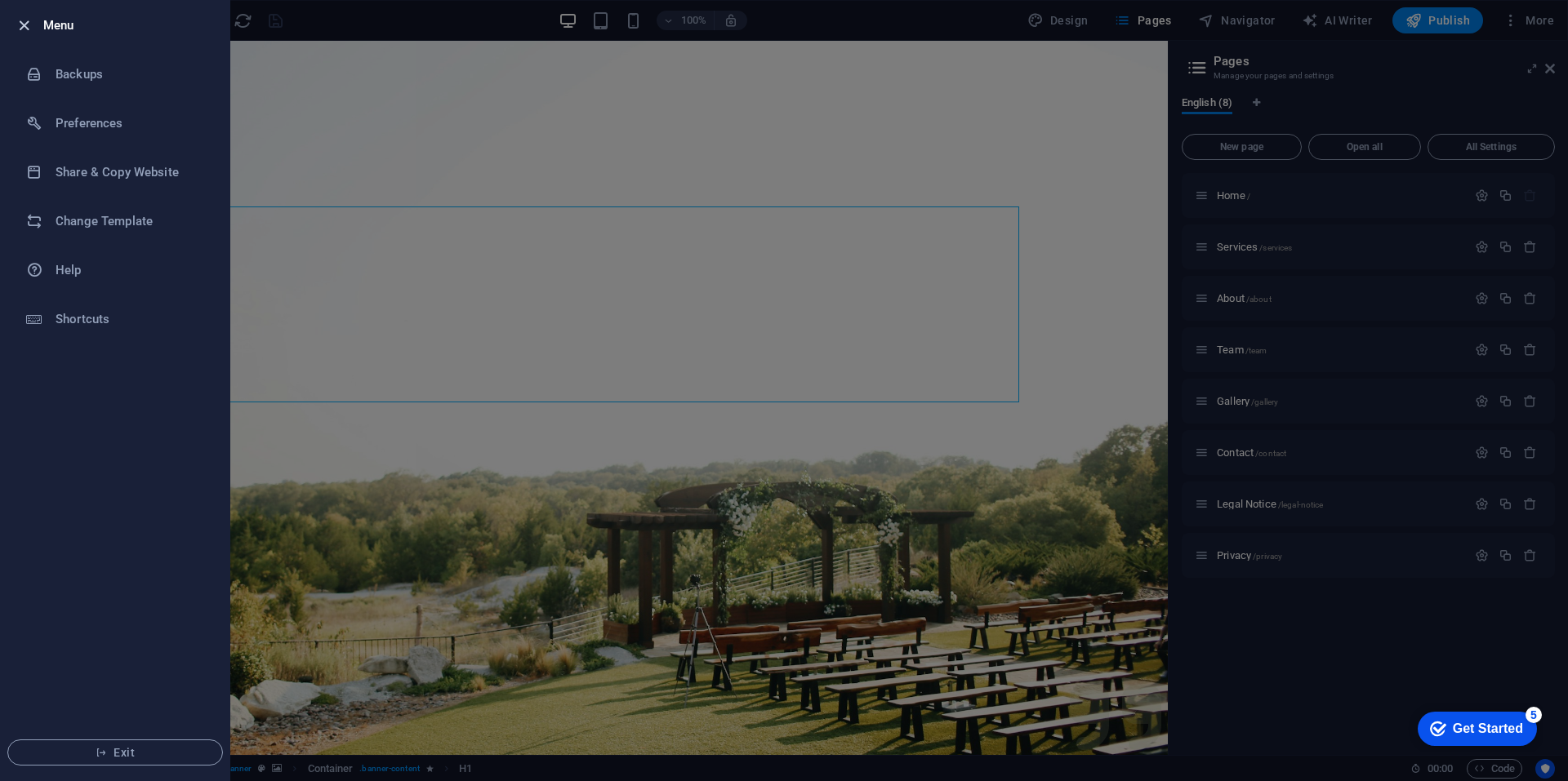
click at [26, 26] on icon "button" at bounding box center [24, 25] width 19 height 19
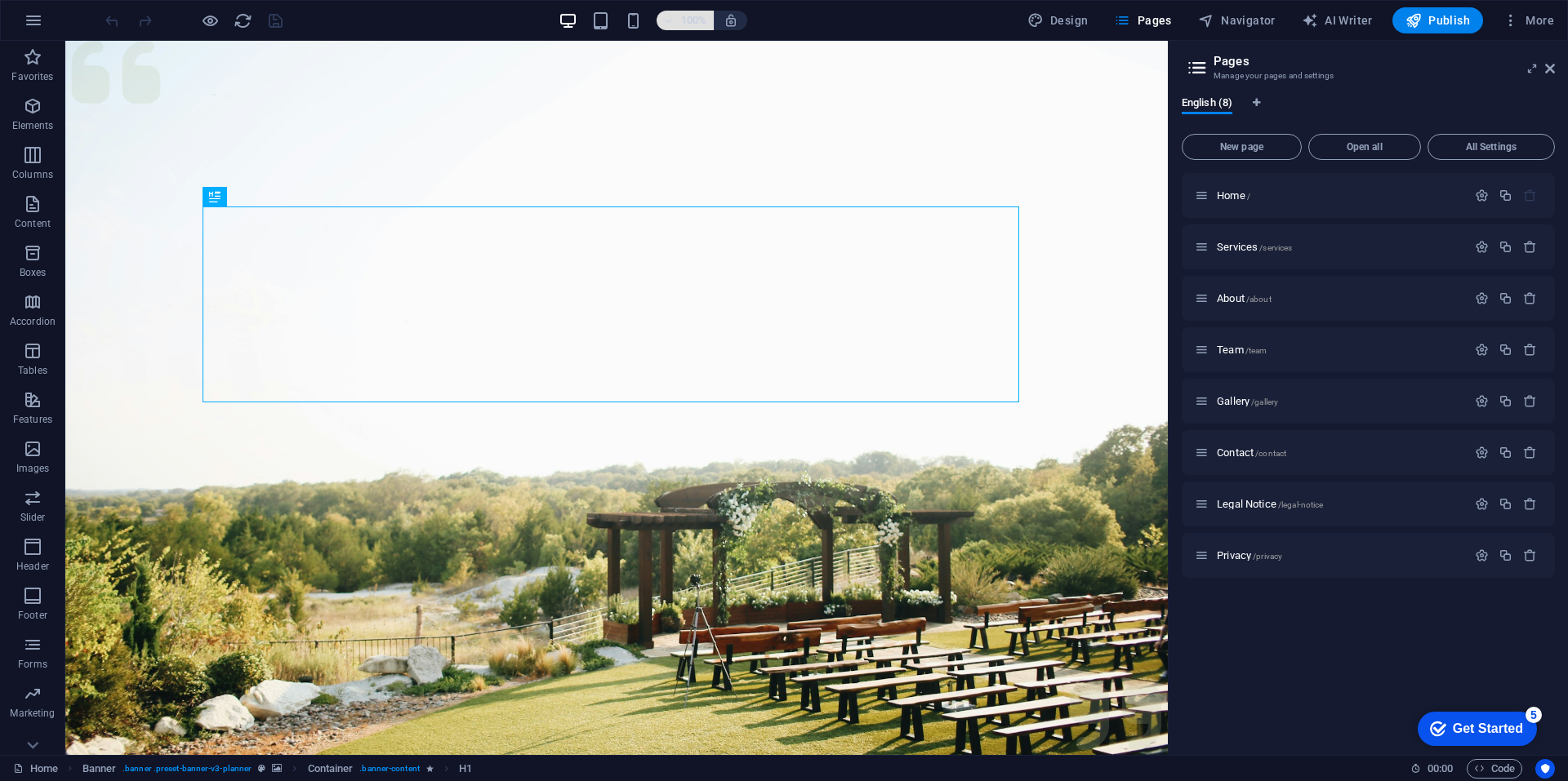
click at [693, 23] on h6 "100%" at bounding box center [694, 21] width 26 height 20
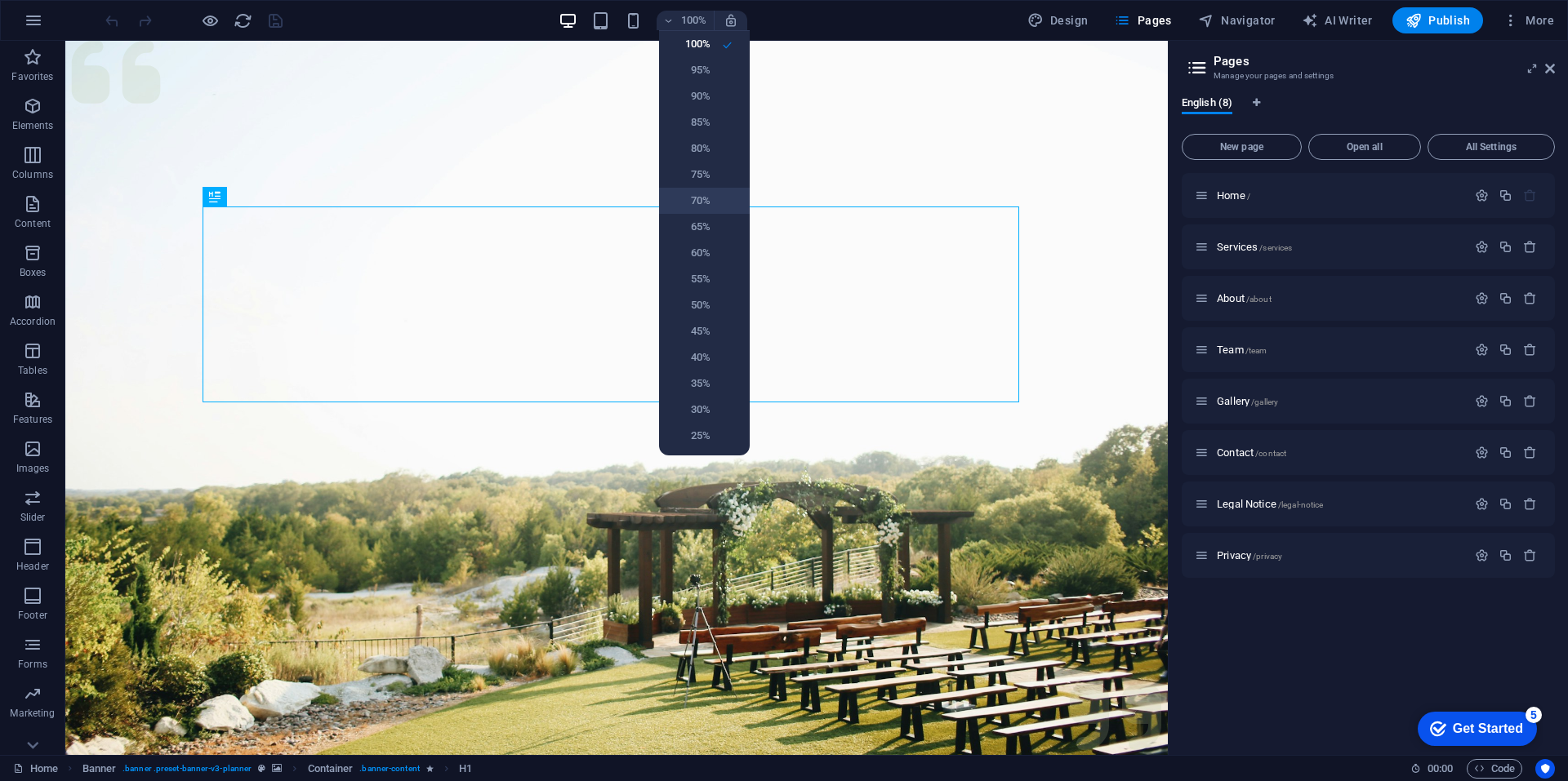
click at [696, 201] on h6 "70%" at bounding box center [690, 201] width 42 height 20
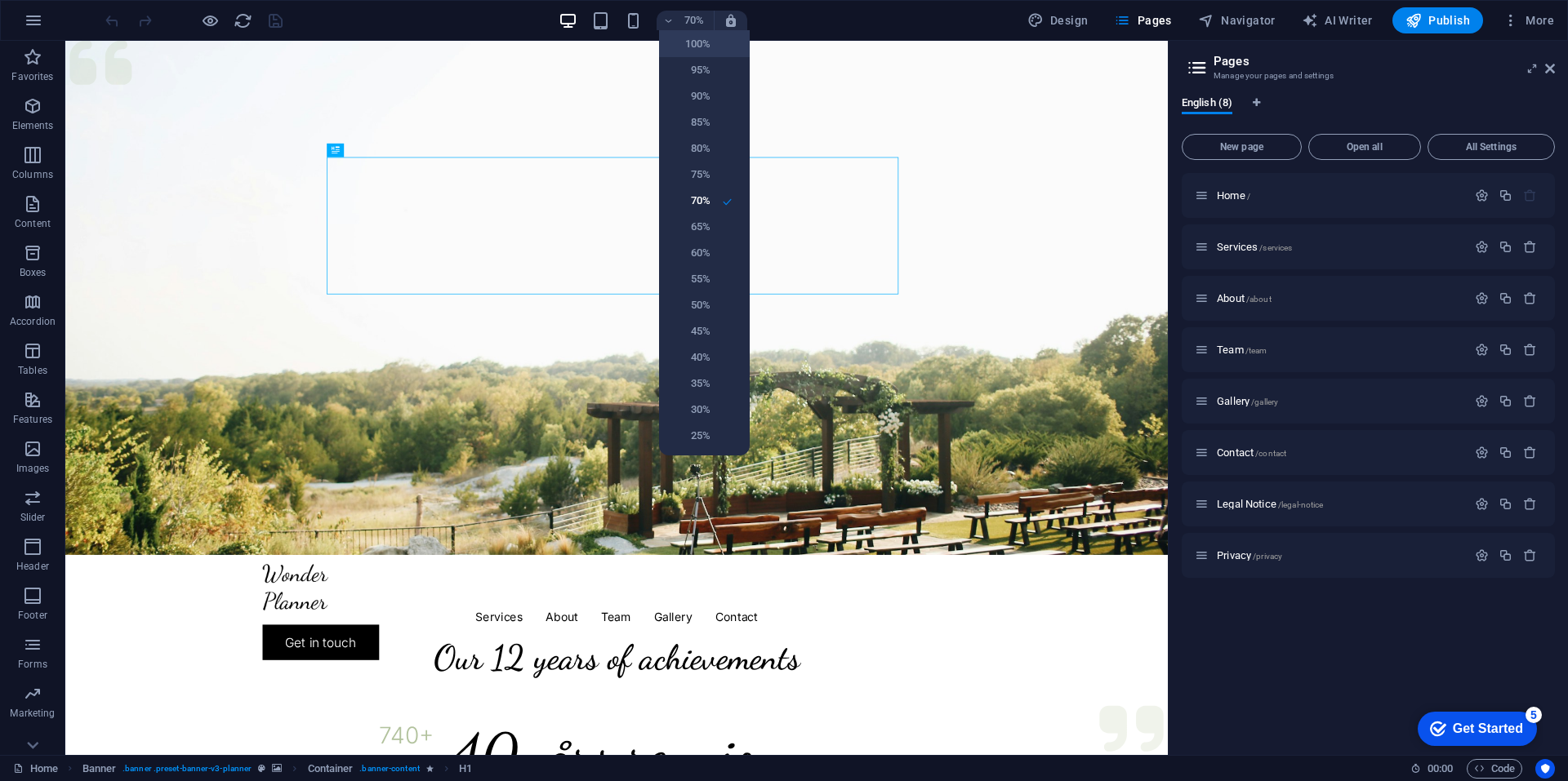
click at [690, 45] on h6 "100%" at bounding box center [690, 44] width 42 height 20
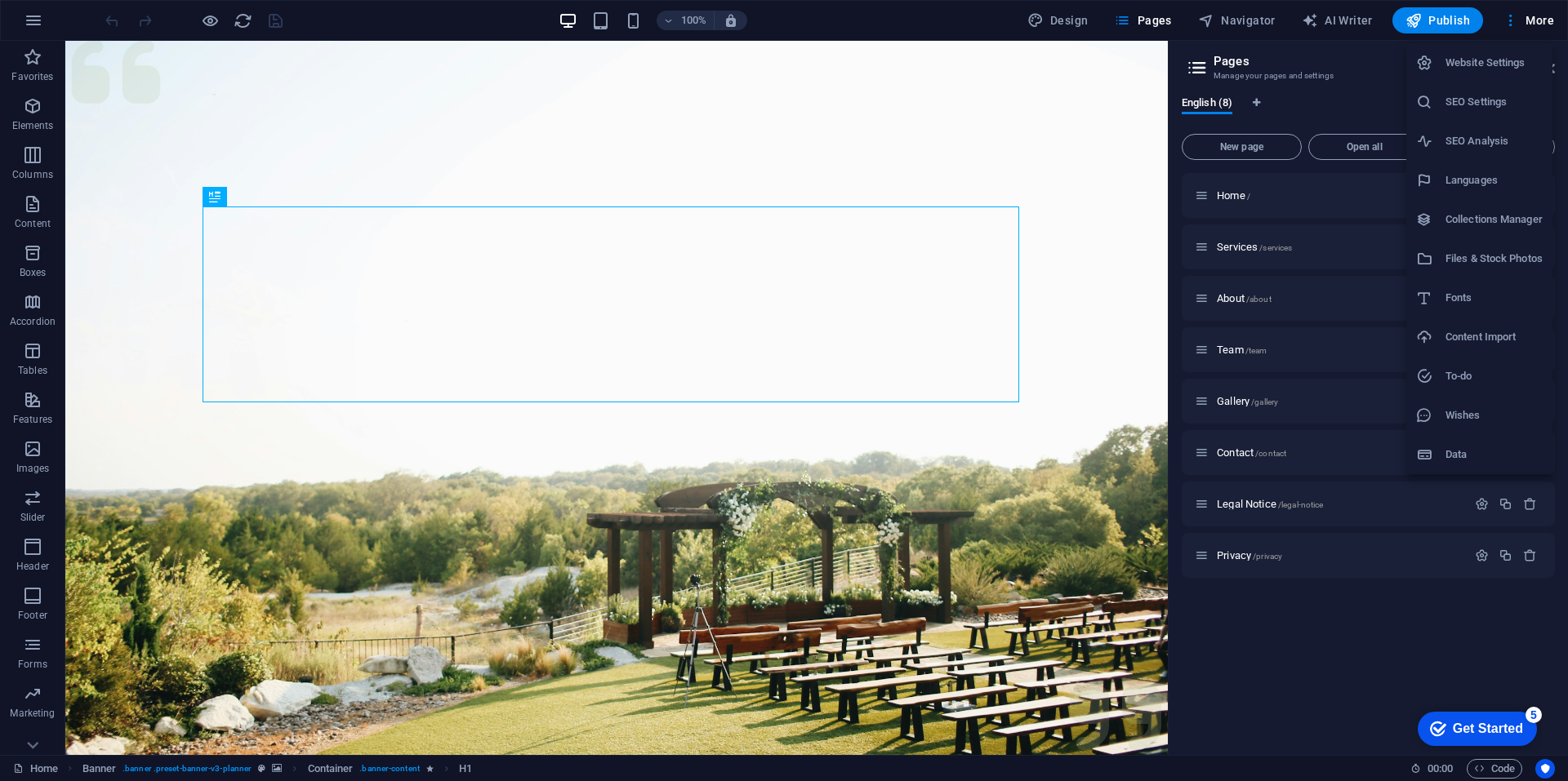
click at [1497, 62] on h6 "Website Settings" at bounding box center [1493, 63] width 97 height 20
